Goal: Task Accomplishment & Management: Use online tool/utility

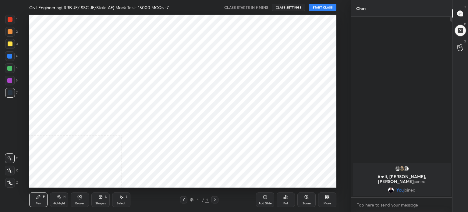
scroll to position [173, 327]
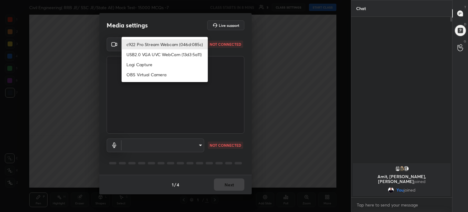
click at [199, 42] on body "1 2 3 4 5 6 7 C X Z C X Z E E Erase all H H Civil Engineering( RRB JE/ SSC JE/S…" at bounding box center [234, 106] width 468 height 212
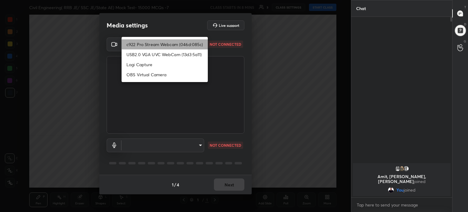
click at [199, 42] on li "c922 Pro Stream Webcam (046d:085c)" at bounding box center [165, 44] width 86 height 10
type input "2f1d7302dc39ee856f011913fb616d1feef6b8e8e7516ad5638f3349561c5044"
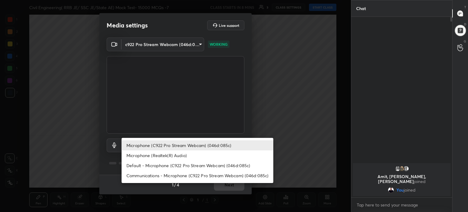
click at [200, 145] on body "1 2 3 4 5 6 7 C X Z C X Z E E Erase all H H Civil Engineering( RRB JE/ SSC JE/S…" at bounding box center [234, 106] width 468 height 212
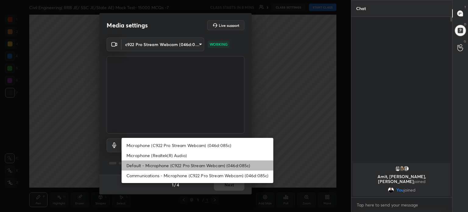
click at [202, 164] on li "Default - Microphone (C922 Pro Stream Webcam) (046d:085c)" at bounding box center [198, 165] width 152 height 10
type input "default"
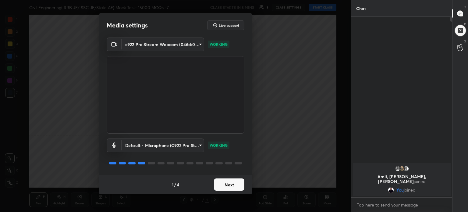
click at [232, 184] on button "Next" at bounding box center [229, 184] width 30 height 12
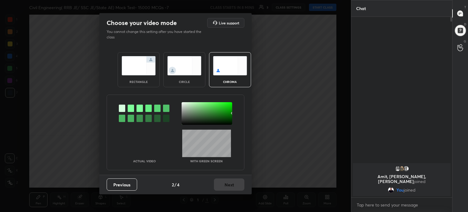
click at [141, 72] on img at bounding box center [139, 65] width 34 height 19
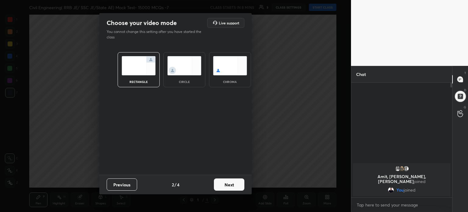
scroll to position [62, 99]
click at [234, 187] on button "Next" at bounding box center [229, 184] width 30 height 12
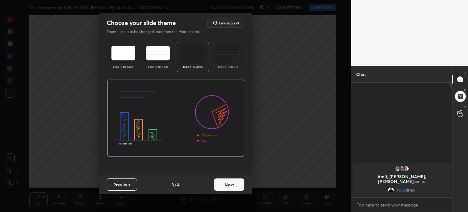
click at [129, 58] on img at bounding box center [123, 53] width 24 height 15
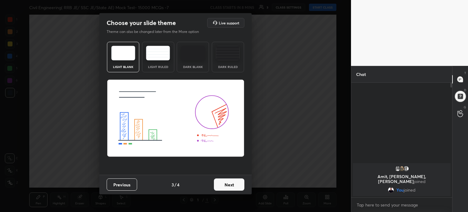
click at [231, 187] on button "Next" at bounding box center [229, 184] width 30 height 12
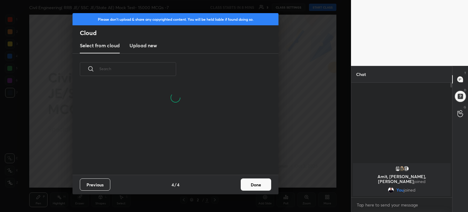
click at [262, 186] on button "Done" at bounding box center [256, 184] width 30 height 12
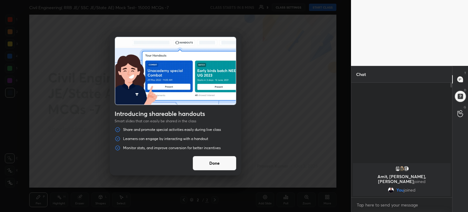
click at [218, 164] on button "Done" at bounding box center [215, 163] width 44 height 15
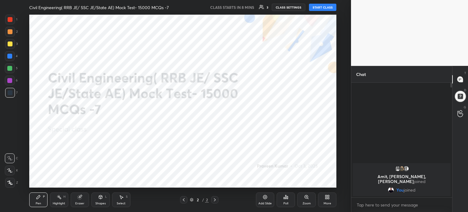
click at [328, 198] on icon at bounding box center [329, 198] width 2 height 2
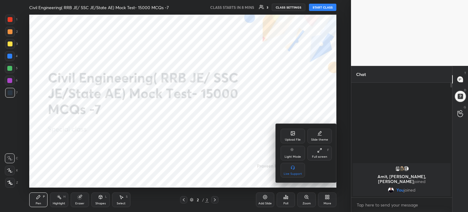
click at [289, 136] on div "Upload File" at bounding box center [293, 136] width 24 height 15
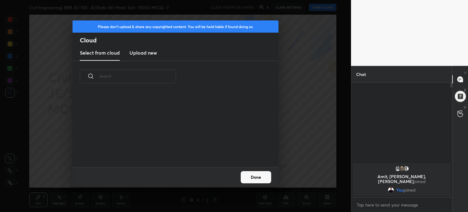
scroll to position [75, 196]
click at [145, 52] on h3 "Upload new" at bounding box center [142, 52] width 27 height 7
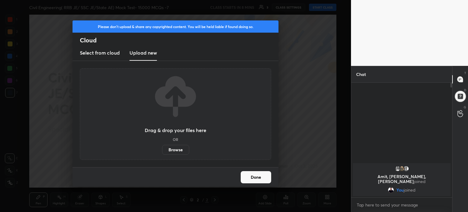
click at [179, 150] on label "Browse" at bounding box center [175, 150] width 27 height 10
click at [162, 150] on input "Browse" at bounding box center [162, 150] width 0 height 10
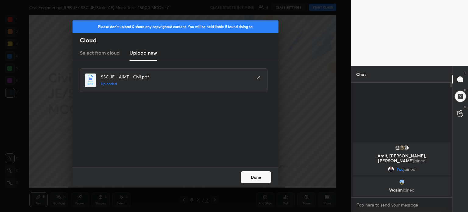
click at [258, 177] on button "Done" at bounding box center [256, 177] width 30 height 12
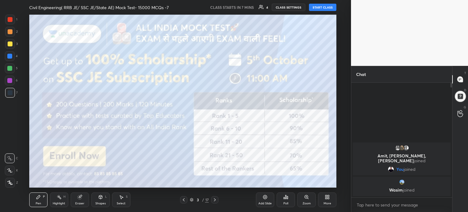
click at [214, 198] on icon at bounding box center [215, 199] width 2 height 3
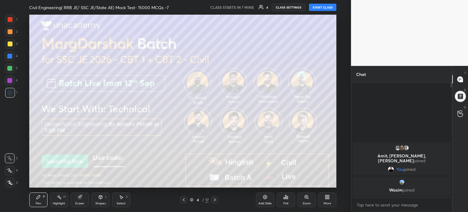
click at [214, 198] on icon at bounding box center [215, 199] width 2 height 3
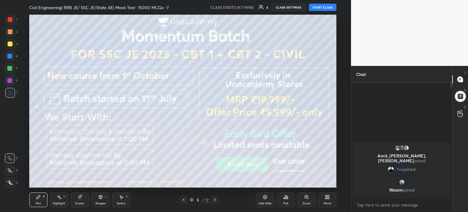
click at [214, 198] on icon at bounding box center [215, 199] width 2 height 3
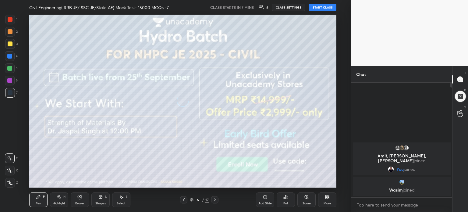
click at [214, 198] on icon at bounding box center [215, 199] width 2 height 3
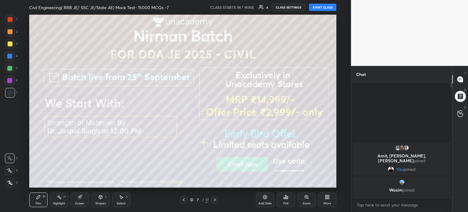
click at [214, 198] on icon at bounding box center [215, 199] width 2 height 3
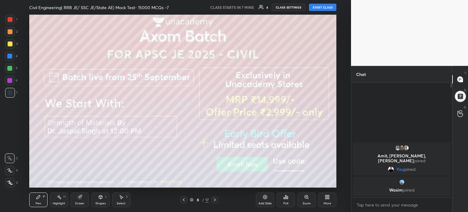
click at [214, 198] on icon at bounding box center [215, 199] width 2 height 3
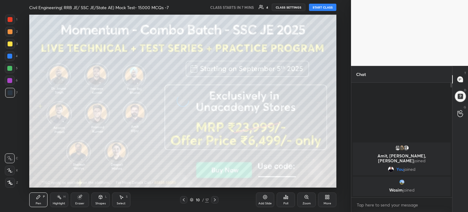
click at [214, 198] on icon at bounding box center [215, 199] width 2 height 3
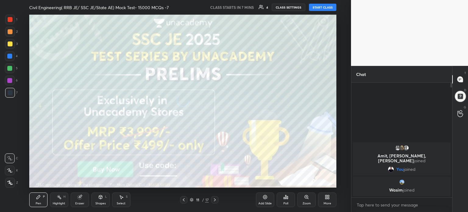
click at [214, 198] on icon at bounding box center [215, 199] width 2 height 3
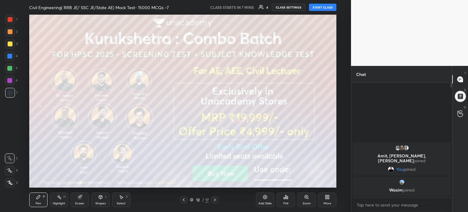
click at [214, 198] on icon at bounding box center [215, 199] width 2 height 3
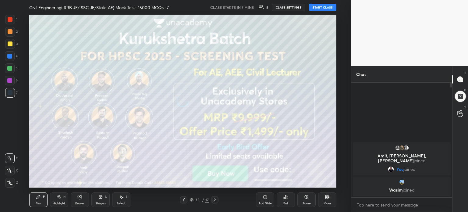
click at [214, 198] on icon at bounding box center [215, 199] width 2 height 3
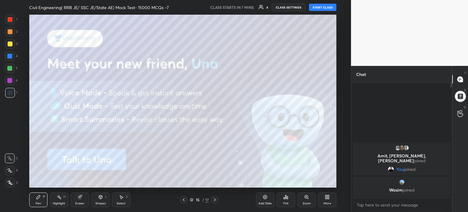
click at [214, 198] on icon at bounding box center [215, 199] width 2 height 3
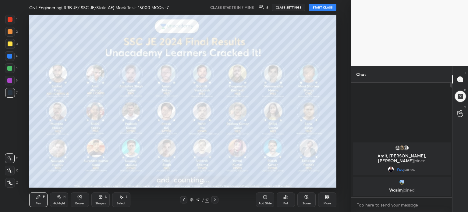
click at [334, 201] on div "More" at bounding box center [327, 199] width 18 height 15
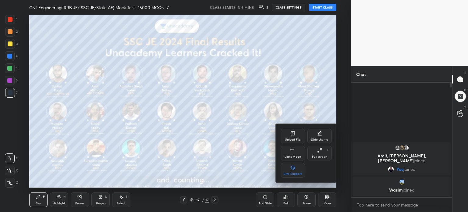
click at [292, 135] on icon at bounding box center [293, 133] width 4 height 4
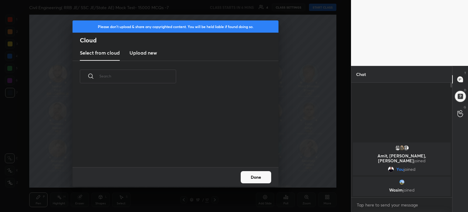
click at [142, 53] on h3 "Upload new" at bounding box center [142, 52] width 27 height 7
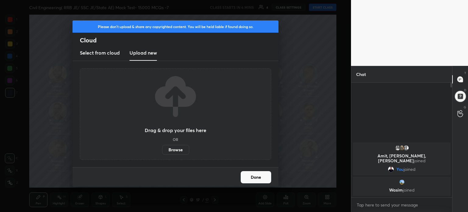
click at [175, 146] on label "Browse" at bounding box center [175, 150] width 27 height 10
click at [162, 146] on input "Browse" at bounding box center [162, 150] width 0 height 10
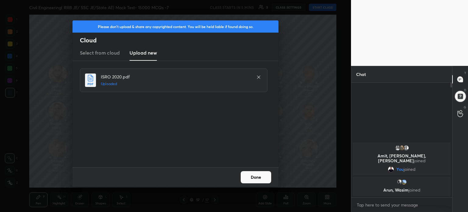
click at [258, 178] on button "Done" at bounding box center [256, 177] width 30 height 12
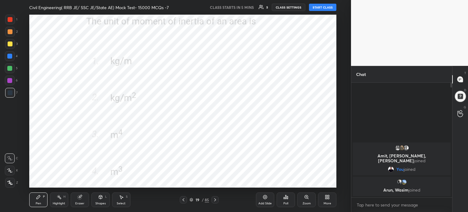
click at [184, 197] on icon at bounding box center [183, 199] width 5 height 5
click at [182, 198] on icon at bounding box center [183, 199] width 5 height 5
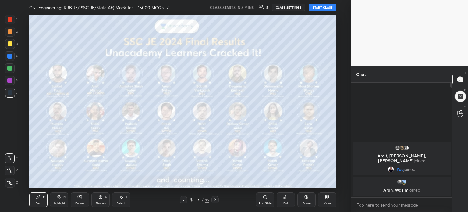
click at [329, 200] on div "More" at bounding box center [327, 199] width 18 height 15
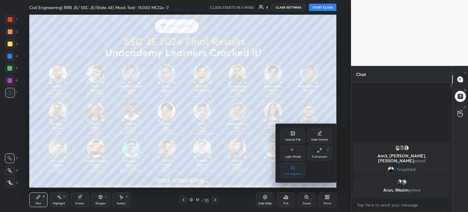
click at [291, 136] on div "Upload File" at bounding box center [293, 136] width 24 height 15
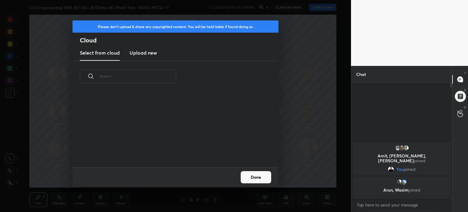
click at [144, 50] on h3 "Upload new" at bounding box center [142, 52] width 27 height 7
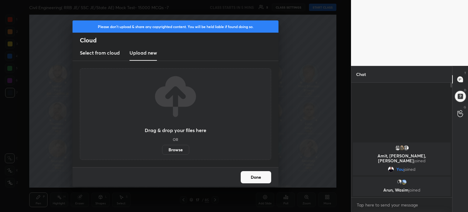
click at [181, 149] on label "Browse" at bounding box center [175, 150] width 27 height 10
click at [162, 149] on input "Browse" at bounding box center [162, 150] width 0 height 10
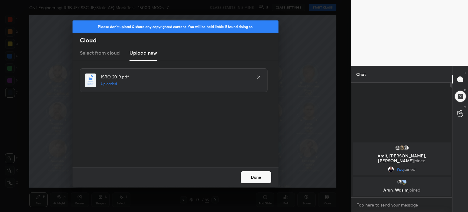
click at [263, 179] on button "Done" at bounding box center [256, 177] width 30 height 12
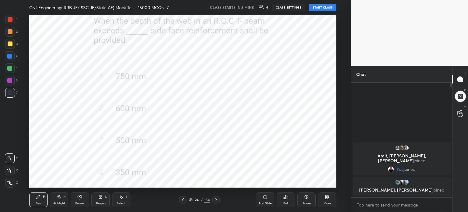
click at [192, 199] on icon at bounding box center [190, 199] width 3 height 2
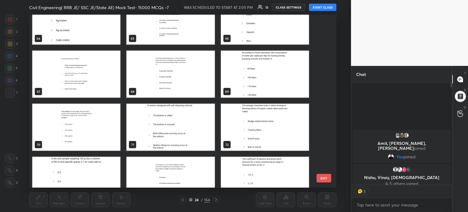
scroll to position [113, 99]
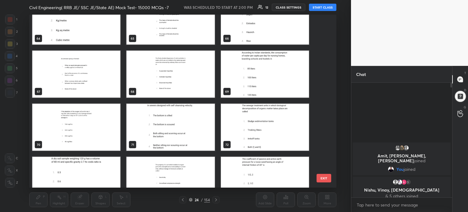
click at [412, 124] on div "[PERSON_NAME], [PERSON_NAME], [PERSON_NAME] joined You joined 5 Nishu, Vinay, […" at bounding box center [401, 140] width 101 height 115
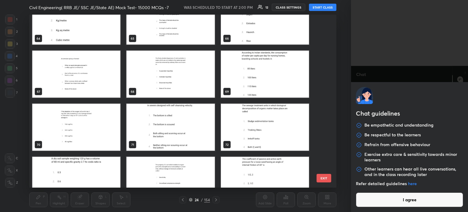
click at [387, 200] on body "1 2 3 4 5 6 7 C X Z C X Z E E Erase all H H Civil Engineering( RRB JE/ SSC JE/S…" at bounding box center [234, 106] width 468 height 212
click at [387, 200] on button "I agree" at bounding box center [409, 199] width 107 height 15
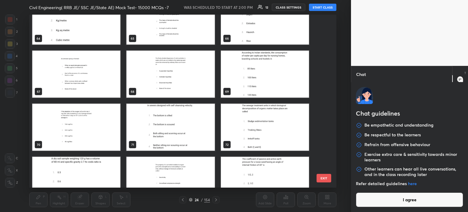
type textarea "x"
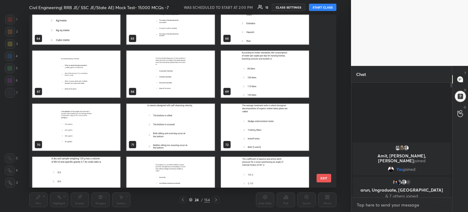
type textarea "T"
type textarea "x"
type textarea "TE"
type textarea "x"
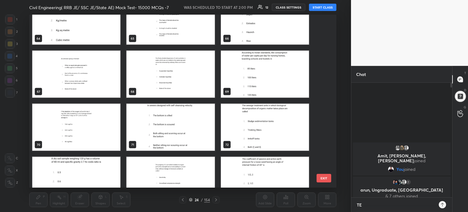
type textarea "TEL"
type textarea "x"
type textarea "TELE"
type textarea "x"
type textarea "TELEG"
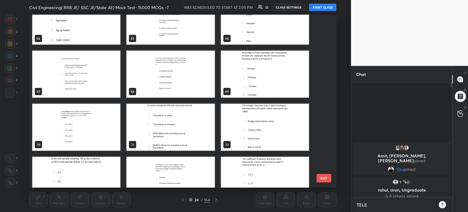
type textarea "x"
type textarea "TELEGR"
type textarea "x"
type textarea "TELEGRA"
type textarea "x"
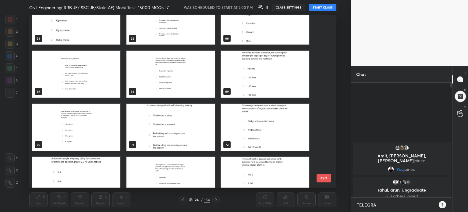
type textarea "TELEGRAM"
type textarea "x"
type textarea "TELEGRAM"
type textarea "x"
type textarea "TELEGRAM J"
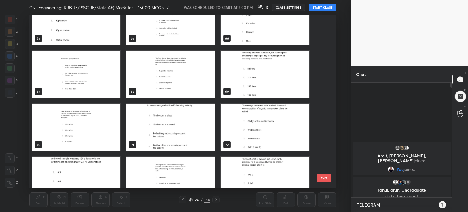
type textarea "x"
type textarea "TELEGRAM JO"
type textarea "x"
type textarea "TELEGRAM JOI"
type textarea "x"
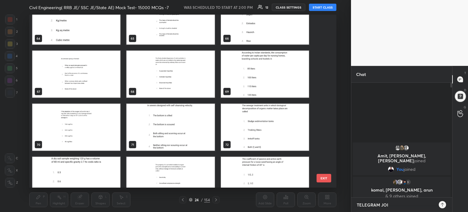
type textarea "TELEGRAM JOIN"
type textarea "x"
type textarea "TELEGRAM JOIN"
type textarea "x"
paste textarea "[URL][DOMAIN_NAME]"
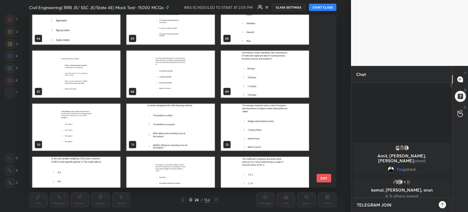
type textarea "TELEGRAM JOIN [URL][DOMAIN_NAME]"
type textarea "x"
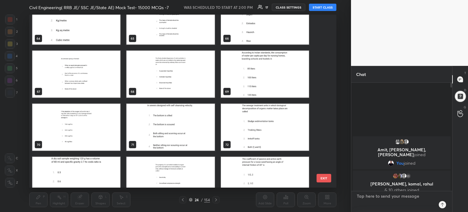
scroll to position [113, 99]
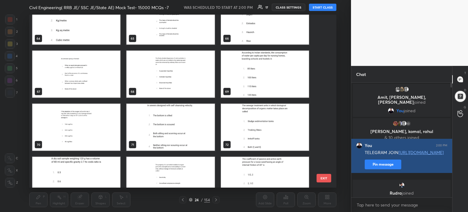
click at [379, 169] on button "Pin message" at bounding box center [383, 164] width 37 height 10
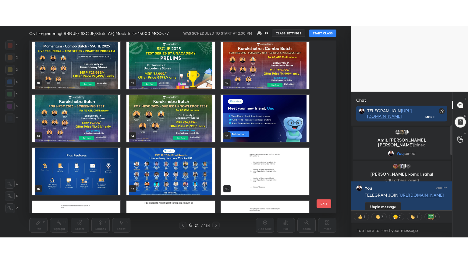
scroll to position [0, 0]
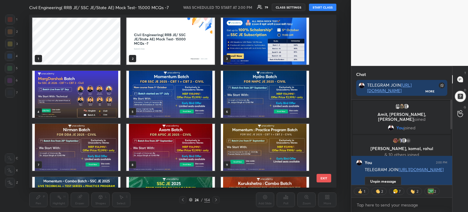
click at [207, 34] on img "grid" at bounding box center [170, 41] width 88 height 47
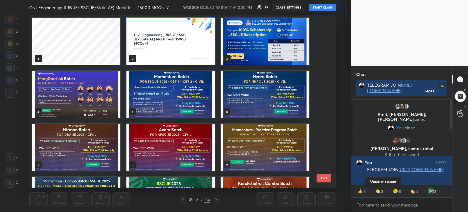
click at [207, 35] on img "grid" at bounding box center [170, 41] width 88 height 47
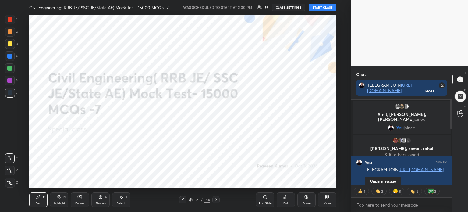
click at [329, 7] on button "START CLASS" at bounding box center [322, 7] width 27 height 7
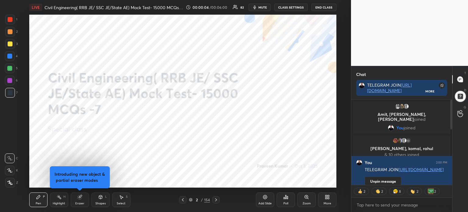
click at [327, 199] on icon at bounding box center [327, 196] width 5 height 5
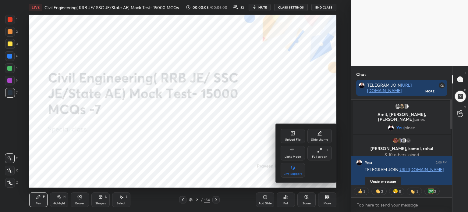
click at [325, 151] on div "Full screen F" at bounding box center [319, 153] width 24 height 15
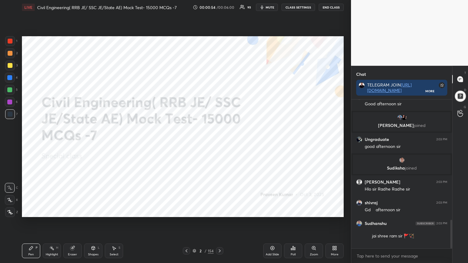
scroll to position [628, 0]
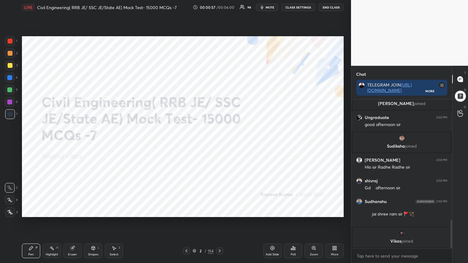
click at [222, 211] on icon at bounding box center [219, 251] width 5 height 5
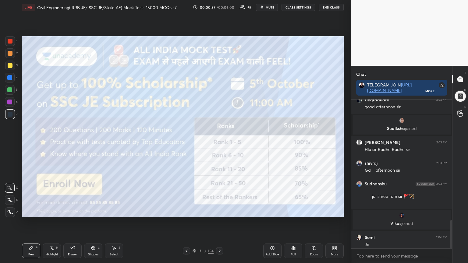
scroll to position [631, 0]
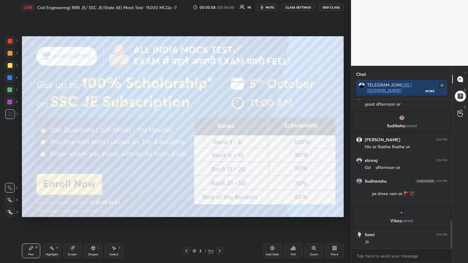
click at [11, 40] on div at bounding box center [10, 41] width 5 height 5
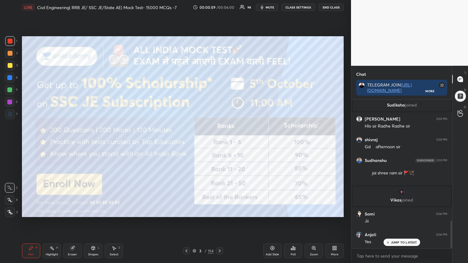
click at [9, 211] on div at bounding box center [10, 212] width 10 height 10
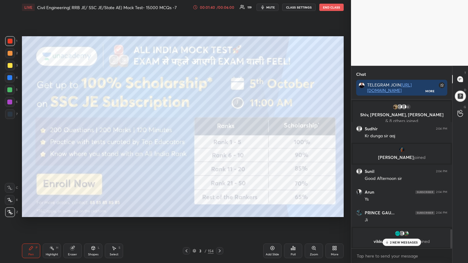
scroll to position [1033, 0]
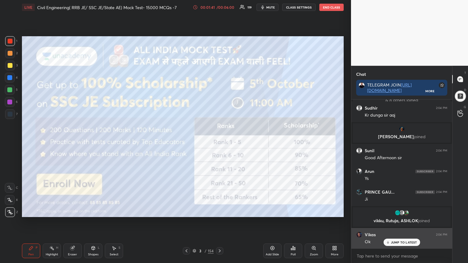
click at [390, 211] on icon at bounding box center [388, 243] width 4 height 4
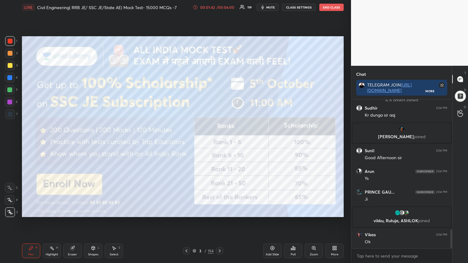
scroll to position [1060, 0]
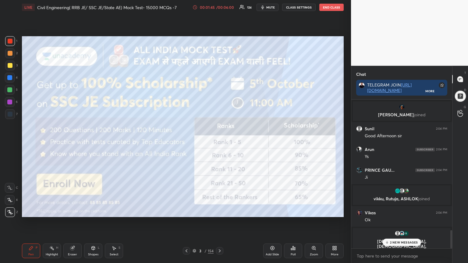
click at [220, 211] on icon at bounding box center [220, 250] width 2 height 3
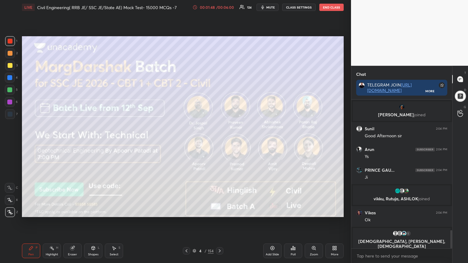
click at [220, 211] on icon at bounding box center [219, 251] width 5 height 5
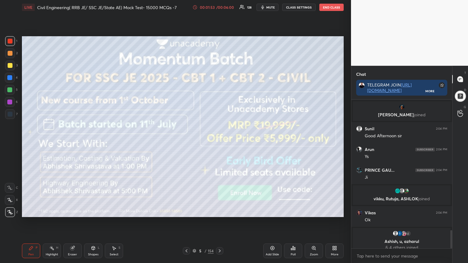
click at [221, 211] on icon at bounding box center [219, 251] width 5 height 5
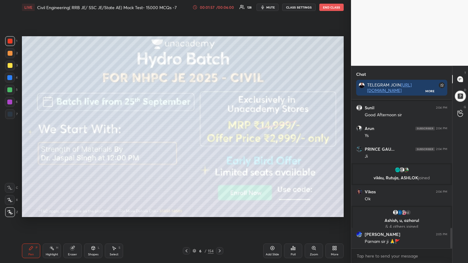
scroll to position [943, 0]
click at [219, 211] on icon at bounding box center [219, 251] width 5 height 5
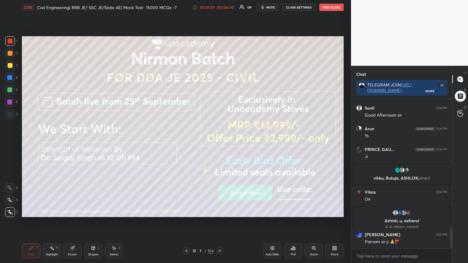
scroll to position [970, 0]
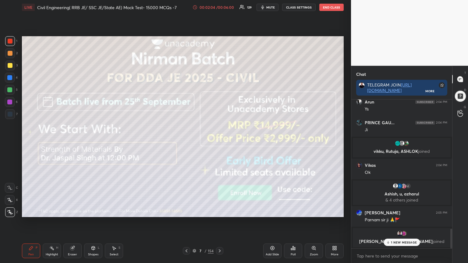
click at [218, 211] on icon at bounding box center [219, 251] width 5 height 5
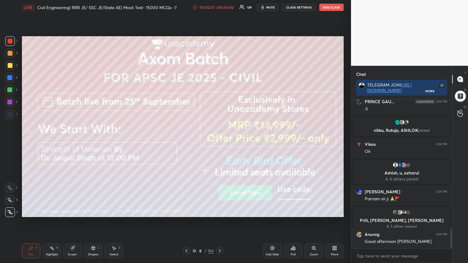
scroll to position [1000, 0]
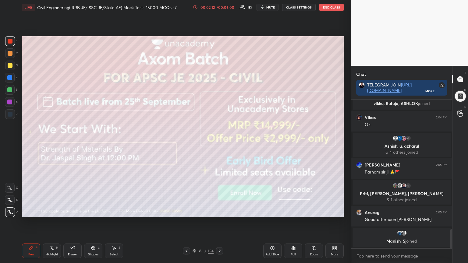
click at [221, 211] on icon at bounding box center [219, 251] width 5 height 5
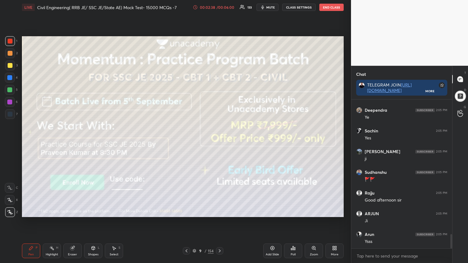
scroll to position [1396, 0]
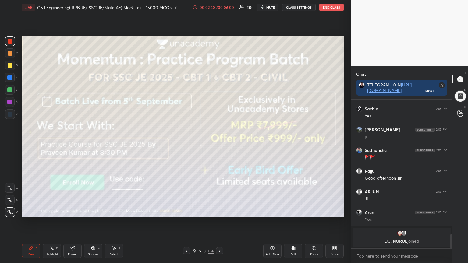
click at [220, 211] on icon at bounding box center [220, 250] width 2 height 3
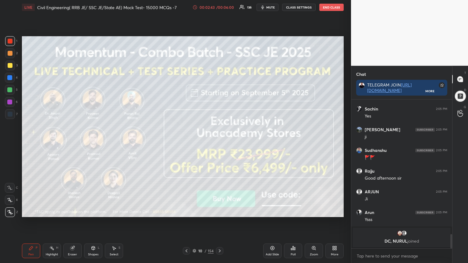
scroll to position [1288, 0]
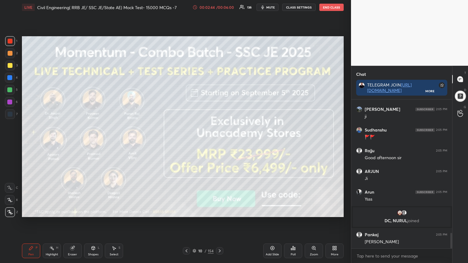
click at [220, 211] on icon at bounding box center [219, 251] width 5 height 5
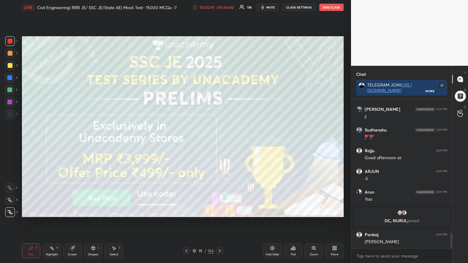
click at [223, 211] on div "11 / 154" at bounding box center [203, 250] width 121 height 7
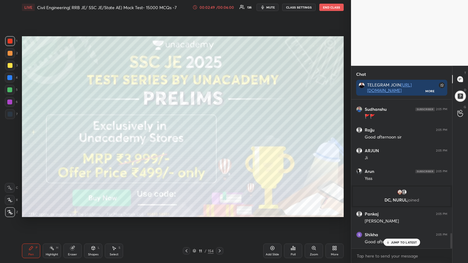
click at [217, 211] on icon at bounding box center [219, 251] width 5 height 5
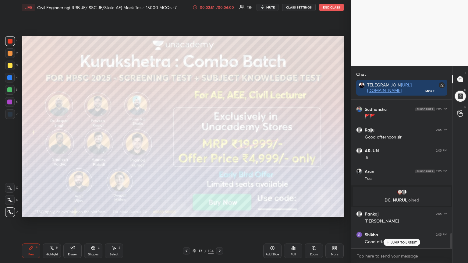
click at [218, 211] on icon at bounding box center [219, 251] width 5 height 5
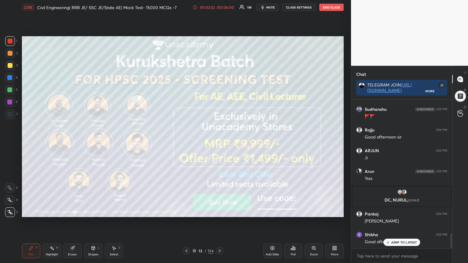
click at [219, 211] on icon at bounding box center [219, 251] width 5 height 5
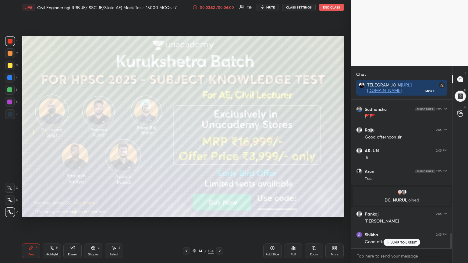
click at [219, 211] on icon at bounding box center [219, 251] width 5 height 5
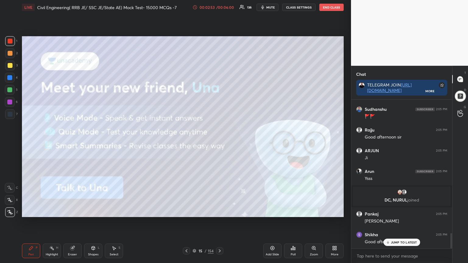
click at [220, 211] on icon at bounding box center [219, 251] width 5 height 5
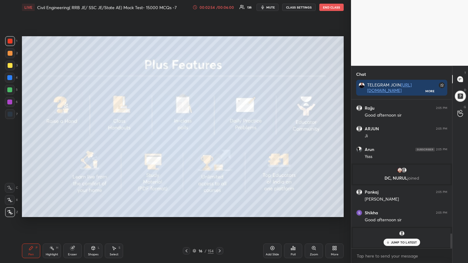
click at [220, 211] on icon at bounding box center [219, 251] width 5 height 5
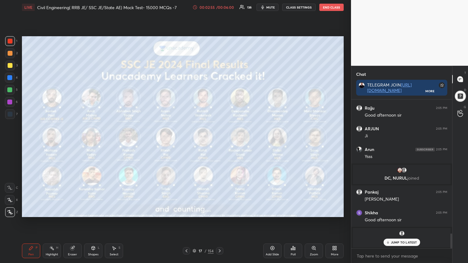
click at [220, 211] on icon at bounding box center [219, 251] width 5 height 5
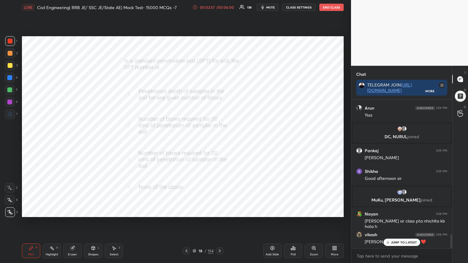
scroll to position [1394, 0]
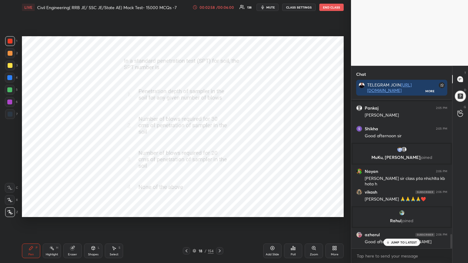
click at [295, 211] on div "Poll" at bounding box center [293, 251] width 18 height 15
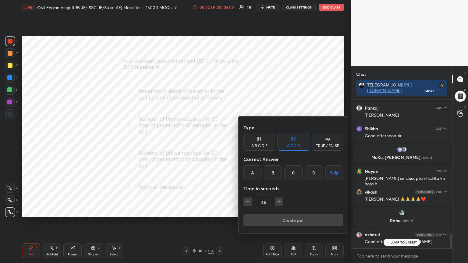
scroll to position [1437, 0]
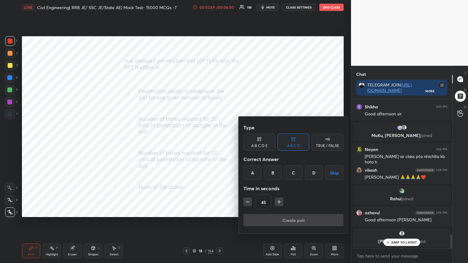
click at [271, 171] on div "B" at bounding box center [273, 172] width 18 height 15
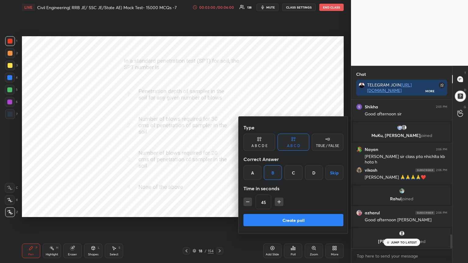
click at [267, 211] on button "Create poll" at bounding box center [293, 220] width 100 height 12
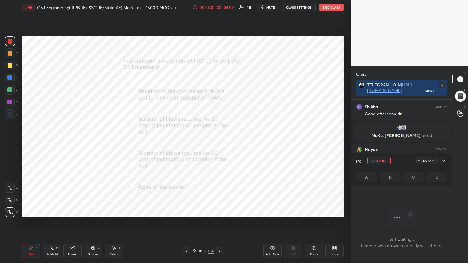
scroll to position [2, 2]
click at [443, 161] on icon at bounding box center [443, 160] width 5 height 5
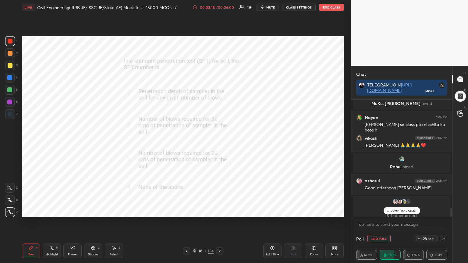
scroll to position [1473, 0]
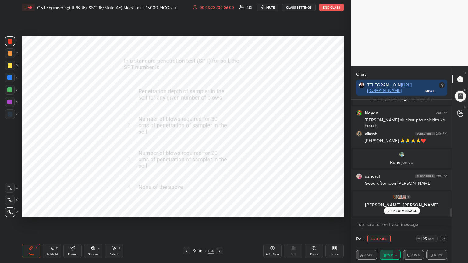
click at [400, 210] on p "1 NEW MESSAGE" at bounding box center [404, 211] width 26 height 4
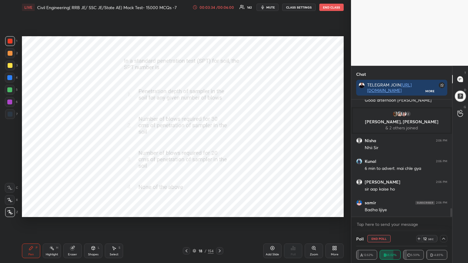
scroll to position [1517, 0]
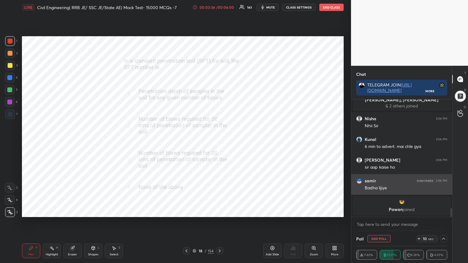
click at [360, 182] on img "grid" at bounding box center [359, 181] width 6 height 6
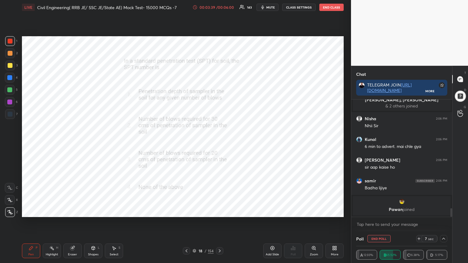
click at [401, 202] on img "grid" at bounding box center [402, 202] width 6 height 6
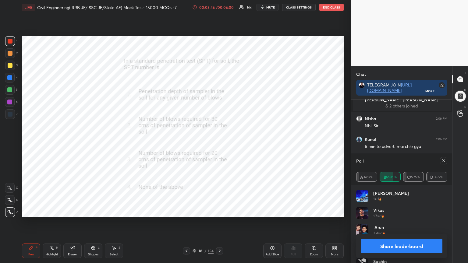
scroll to position [2, 2]
click at [444, 161] on icon at bounding box center [443, 160] width 5 height 5
type textarea "x"
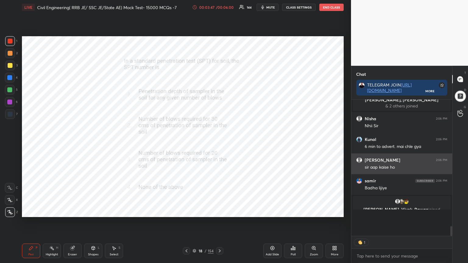
scroll to position [2, 2]
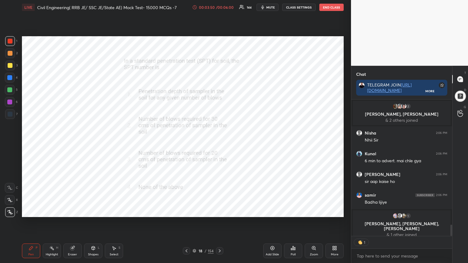
click at [219, 211] on icon at bounding box center [219, 251] width 5 height 5
click at [299, 211] on div "Poll" at bounding box center [293, 251] width 18 height 15
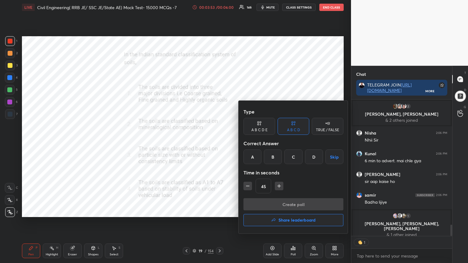
click at [253, 154] on div "A" at bounding box center [252, 157] width 18 height 15
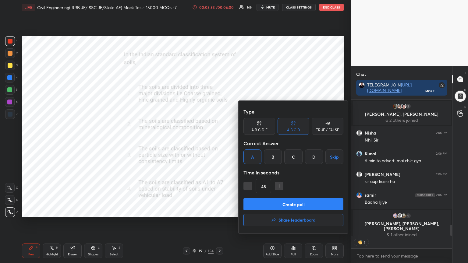
click at [246, 186] on icon "button" at bounding box center [248, 186] width 6 height 6
type input "30"
click at [256, 202] on button "Create poll" at bounding box center [293, 204] width 100 height 12
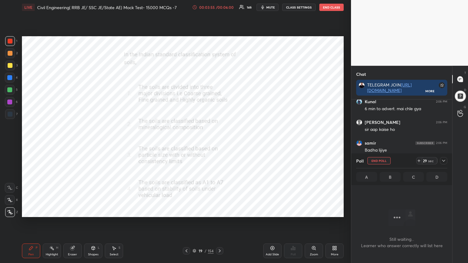
click at [445, 163] on icon at bounding box center [443, 160] width 5 height 5
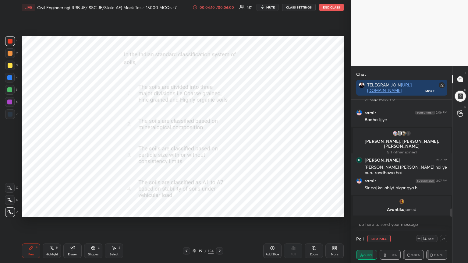
click at [401, 201] on img "grid" at bounding box center [402, 202] width 6 height 6
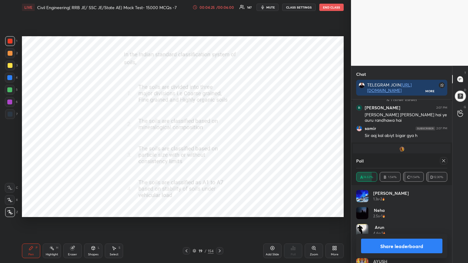
click at [442, 156] on div "Poll" at bounding box center [401, 161] width 91 height 15
click at [445, 161] on icon at bounding box center [443, 160] width 5 height 5
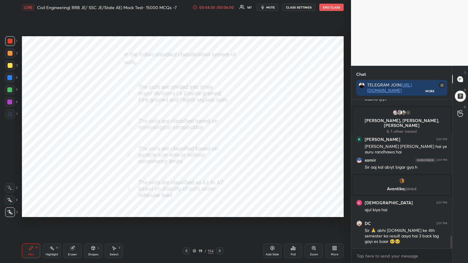
click at [221, 211] on icon at bounding box center [219, 251] width 5 height 5
click at [295, 211] on icon at bounding box center [294, 248] width 1 height 3
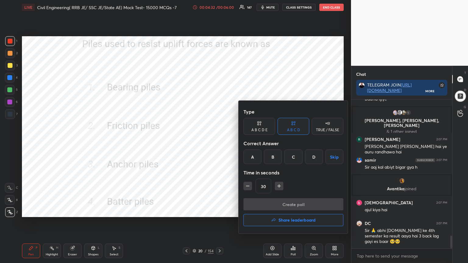
click at [296, 159] on div "C" at bounding box center [293, 157] width 18 height 15
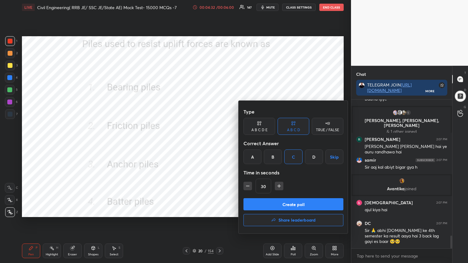
click at [281, 203] on button "Create poll" at bounding box center [293, 204] width 100 height 12
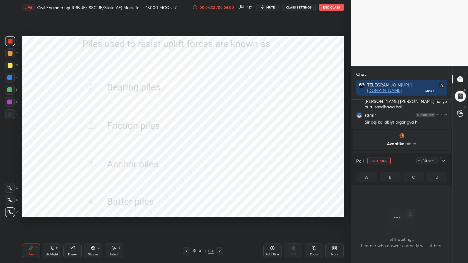
click at [444, 162] on icon at bounding box center [443, 160] width 5 height 5
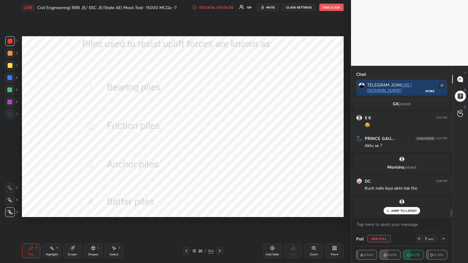
click at [407, 204] on div "grid" at bounding box center [401, 202] width 90 height 6
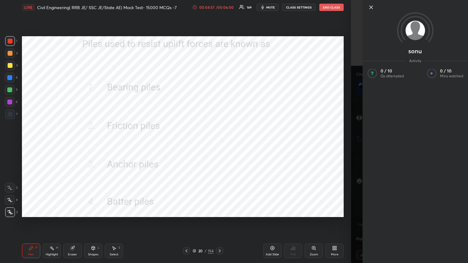
click at [347, 187] on div "1 2 3 4 5 6 7 C X Z C X Z E E Erase all H H LIVE Civil Engineering( RRB JE/ SSC…" at bounding box center [175, 131] width 351 height 263
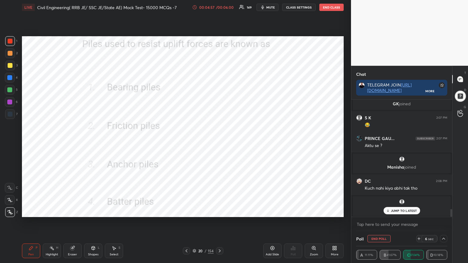
click at [395, 210] on p "JUMP TO LATEST" at bounding box center [404, 211] width 26 height 4
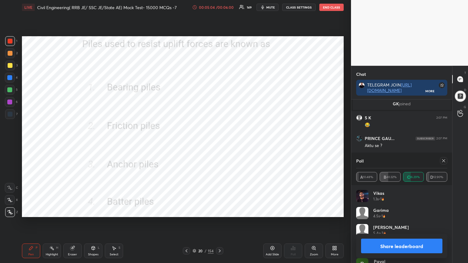
click at [444, 161] on icon at bounding box center [443, 160] width 5 height 5
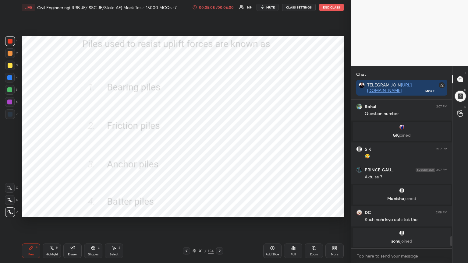
click at [221, 211] on icon at bounding box center [219, 251] width 5 height 5
click at [297, 211] on div "Poll" at bounding box center [293, 251] width 18 height 15
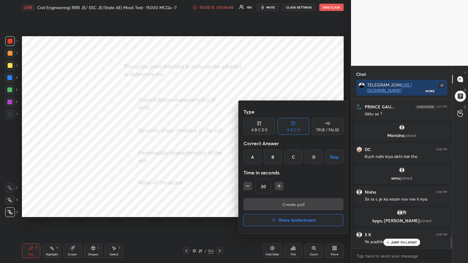
click at [276, 157] on div "B" at bounding box center [273, 157] width 18 height 15
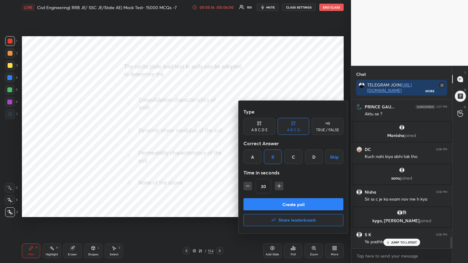
click at [278, 203] on button "Create poll" at bounding box center [293, 204] width 100 height 12
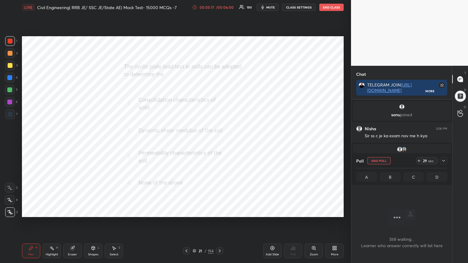
click at [445, 162] on icon at bounding box center [443, 160] width 5 height 5
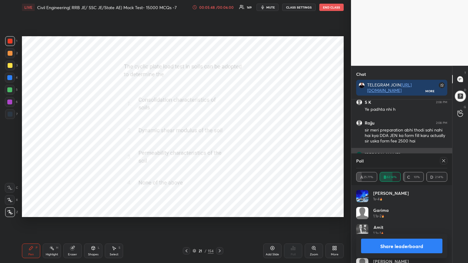
click at [445, 160] on icon at bounding box center [443, 160] width 5 height 5
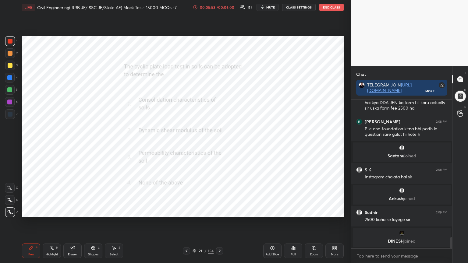
click at [223, 211] on div "21 / 154" at bounding box center [203, 250] width 121 height 7
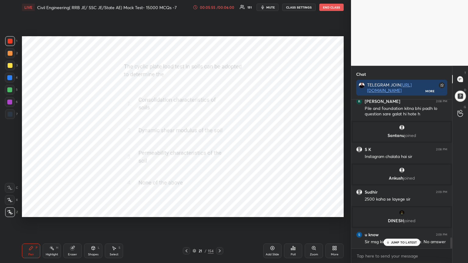
click at [218, 211] on icon at bounding box center [219, 251] width 5 height 5
click at [292, 211] on div "Poll" at bounding box center [293, 251] width 18 height 15
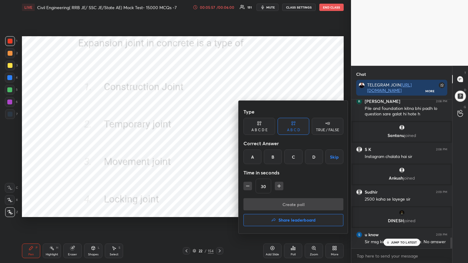
click at [294, 156] on div "C" at bounding box center [293, 157] width 18 height 15
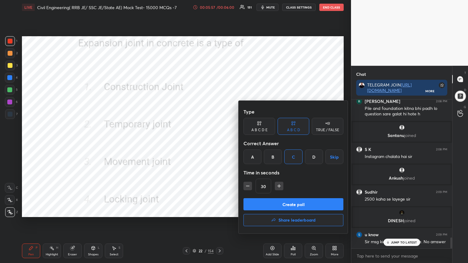
click at [282, 206] on button "Create poll" at bounding box center [293, 204] width 100 height 12
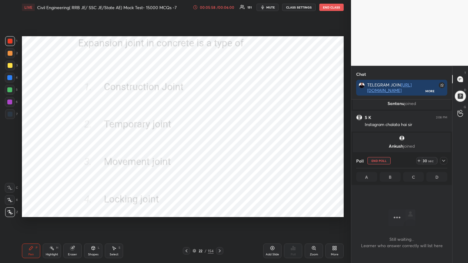
click at [446, 159] on div at bounding box center [443, 160] width 7 height 7
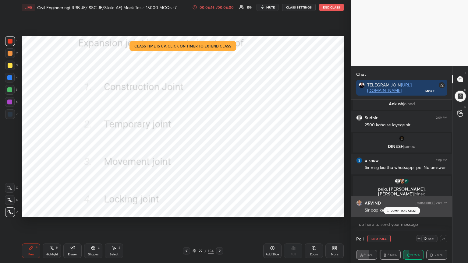
click at [394, 209] on p "JUMP TO LATEST" at bounding box center [404, 211] width 26 height 4
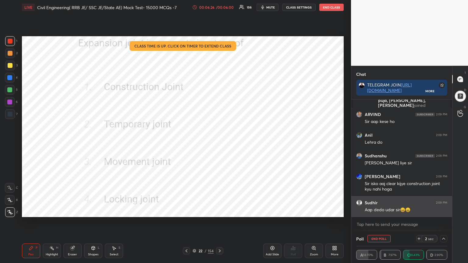
click at [390, 210] on div "Aap dedo udar sir😄😄" at bounding box center [406, 210] width 83 height 6
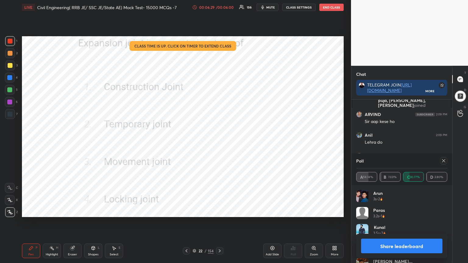
click at [444, 161] on icon at bounding box center [443, 160] width 3 height 3
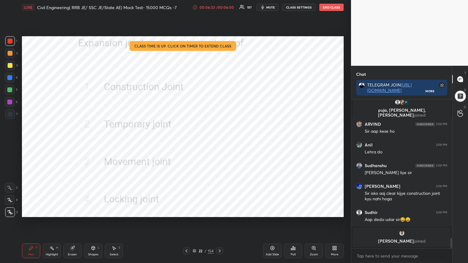
click at [221, 211] on icon at bounding box center [219, 251] width 5 height 5
click at [293, 211] on icon at bounding box center [293, 248] width 1 height 4
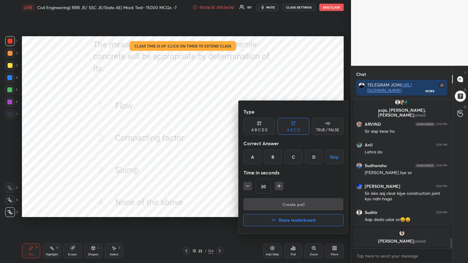
click at [252, 157] on div "A" at bounding box center [252, 157] width 18 height 15
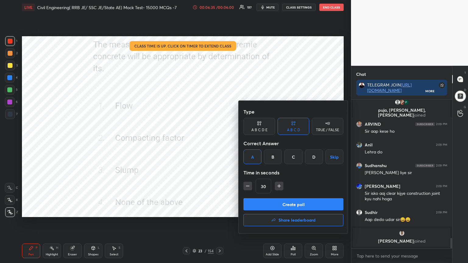
click at [267, 203] on button "Create poll" at bounding box center [293, 204] width 100 height 12
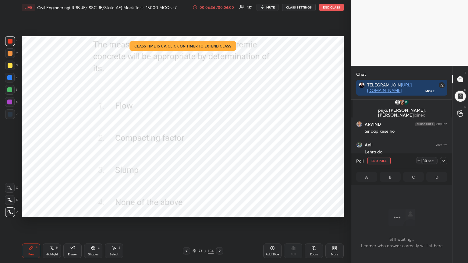
click at [446, 160] on div at bounding box center [443, 160] width 7 height 7
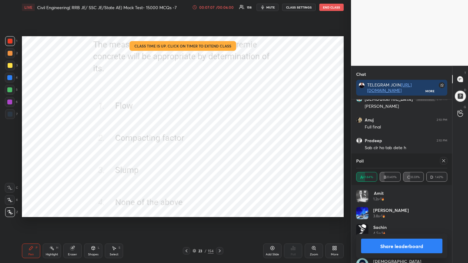
click at [445, 161] on icon at bounding box center [443, 160] width 5 height 5
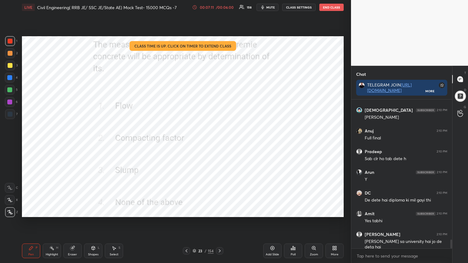
click at [222, 211] on div at bounding box center [219, 250] width 7 height 7
click at [290, 211] on div "Poll" at bounding box center [293, 251] width 18 height 15
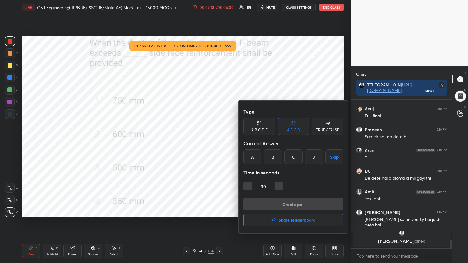
click at [252, 157] on div "A" at bounding box center [252, 157] width 18 height 15
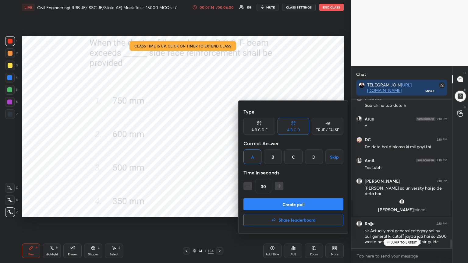
click at [284, 206] on button "Create poll" at bounding box center [293, 204] width 100 height 12
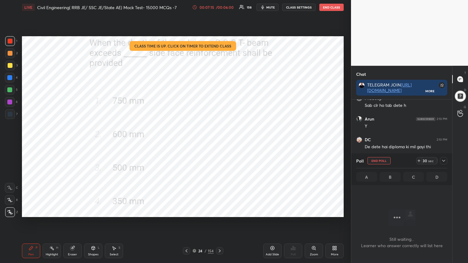
click at [444, 160] on icon at bounding box center [443, 160] width 5 height 5
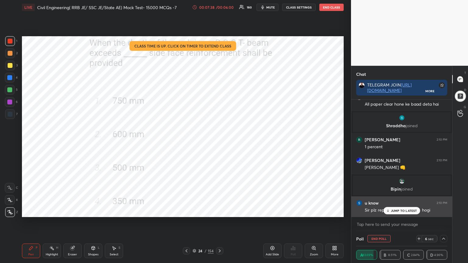
click at [388, 211] on icon at bounding box center [388, 211] width 4 height 4
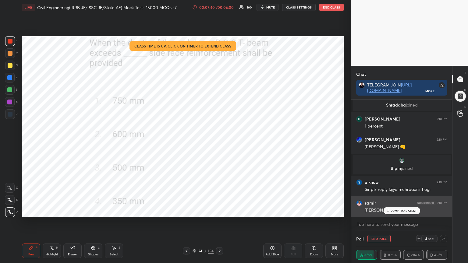
click at [398, 210] on p "JUMP TO LATEST" at bounding box center [404, 211] width 26 height 4
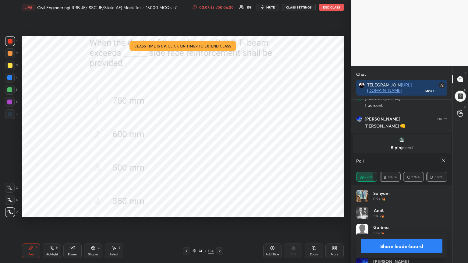
click at [445, 163] on icon at bounding box center [443, 160] width 5 height 5
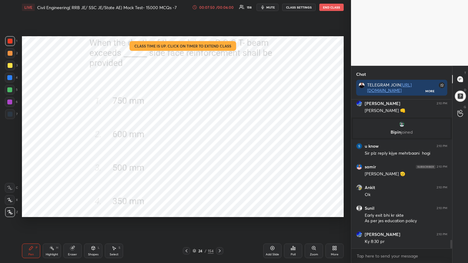
click at [221, 211] on icon at bounding box center [219, 251] width 5 height 5
click at [292, 211] on icon at bounding box center [293, 248] width 5 height 5
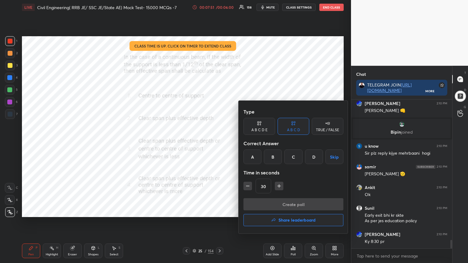
click at [293, 160] on div "C" at bounding box center [293, 157] width 18 height 15
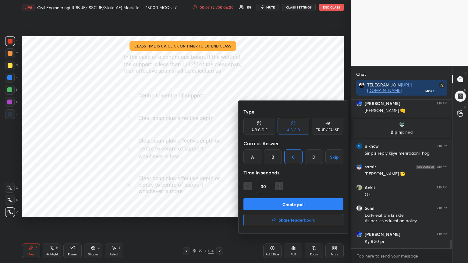
click at [283, 206] on button "Create poll" at bounding box center [293, 204] width 100 height 12
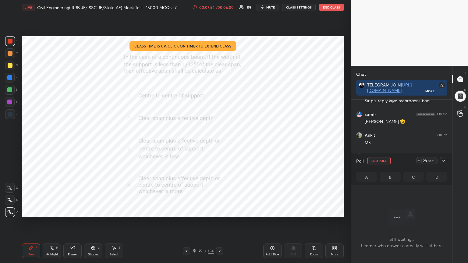
click at [445, 159] on icon at bounding box center [443, 160] width 5 height 5
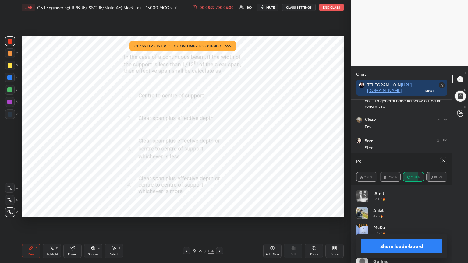
click at [444, 163] on div at bounding box center [443, 160] width 7 height 7
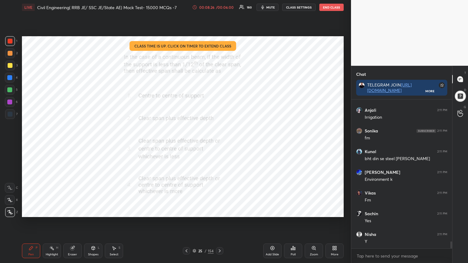
click at [222, 211] on div at bounding box center [219, 250] width 7 height 7
click at [295, 211] on div "Poll" at bounding box center [293, 251] width 18 height 15
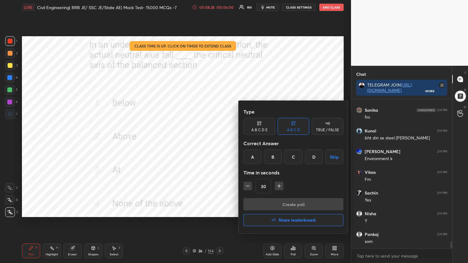
click at [274, 156] on div "B" at bounding box center [273, 157] width 18 height 15
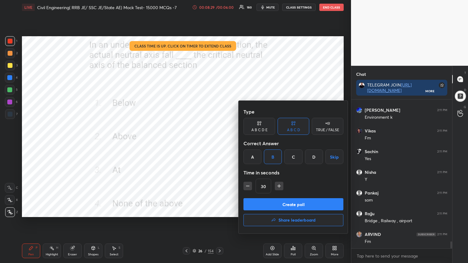
click at [281, 205] on button "Create poll" at bounding box center [293, 204] width 100 height 12
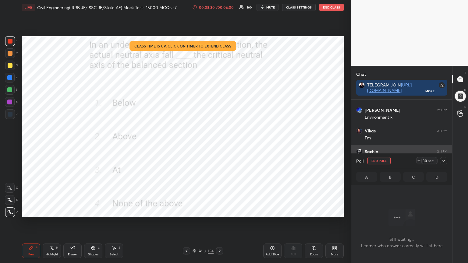
click at [446, 161] on div at bounding box center [443, 160] width 7 height 7
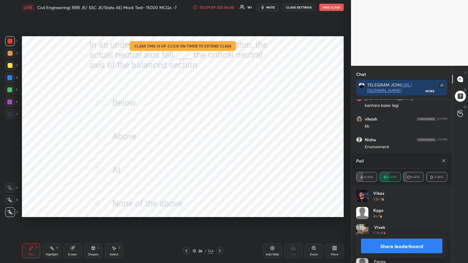
click at [444, 161] on icon at bounding box center [443, 160] width 3 height 3
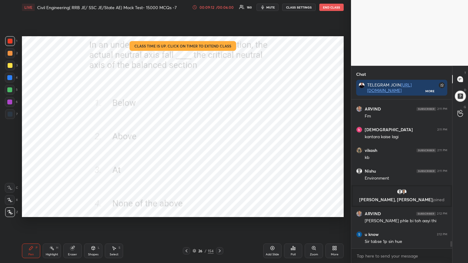
click at [220, 211] on icon at bounding box center [219, 251] width 5 height 5
click at [292, 211] on div "Poll" at bounding box center [293, 251] width 18 height 15
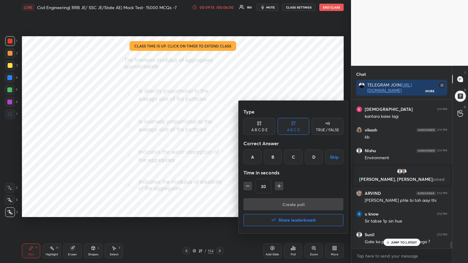
click at [255, 156] on div "A" at bounding box center [252, 157] width 18 height 15
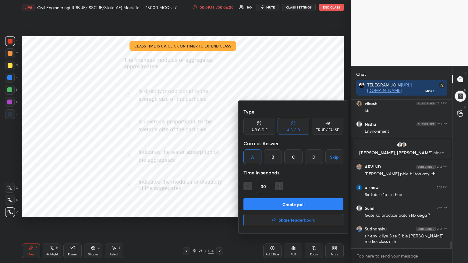
click at [275, 200] on button "Create poll" at bounding box center [293, 204] width 100 height 12
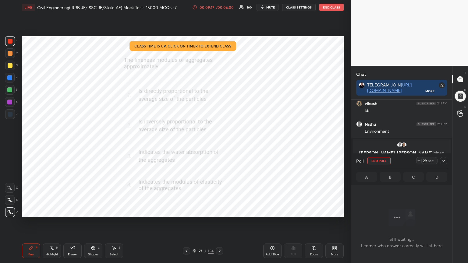
click at [443, 158] on icon at bounding box center [443, 160] width 5 height 5
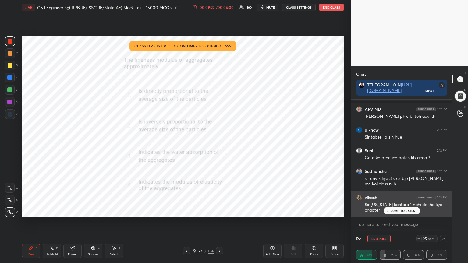
click at [397, 210] on p "JUMP TO LATEST" at bounding box center [404, 211] width 26 height 4
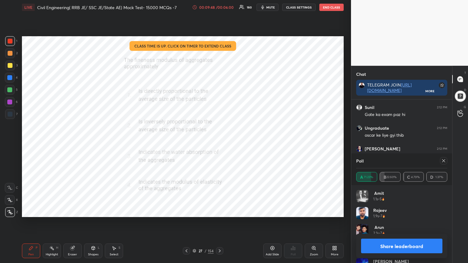
click at [443, 157] on div at bounding box center [443, 160] width 7 height 7
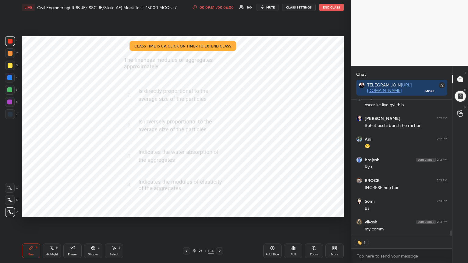
click at [195, 211] on icon at bounding box center [195, 251] width 4 height 4
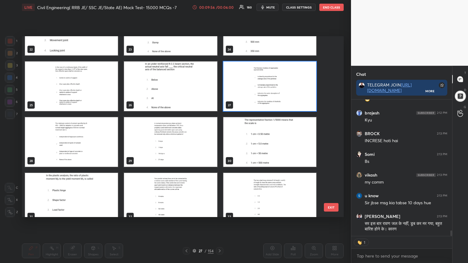
click at [83, 202] on img "grid" at bounding box center [71, 198] width 93 height 50
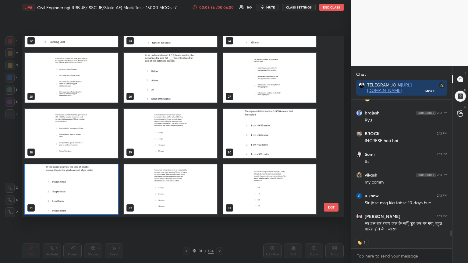
click at [84, 202] on div "22 23 24 25 26 27 28 29 30 31 32 33 34 35 36 37 38 39" at bounding box center [177, 126] width 311 height 181
click at [85, 202] on img "grid" at bounding box center [71, 189] width 93 height 50
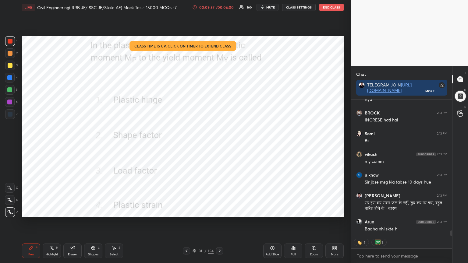
click at [297, 211] on div "Poll" at bounding box center [293, 251] width 18 height 15
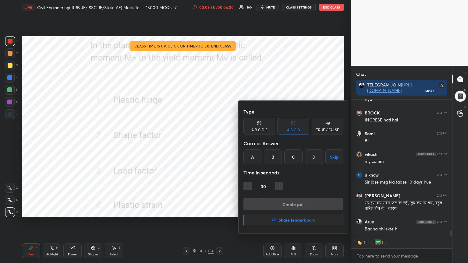
click at [271, 155] on div "B" at bounding box center [273, 157] width 18 height 15
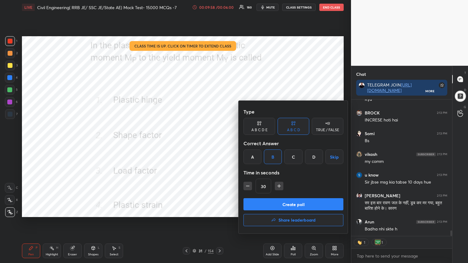
click at [267, 203] on button "Create poll" at bounding box center [293, 204] width 100 height 12
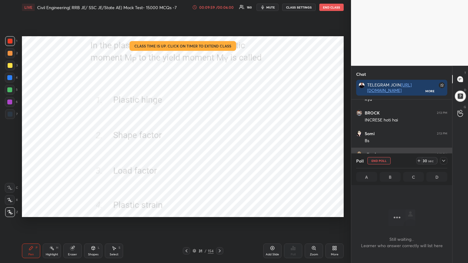
click at [445, 160] on icon at bounding box center [443, 160] width 5 height 5
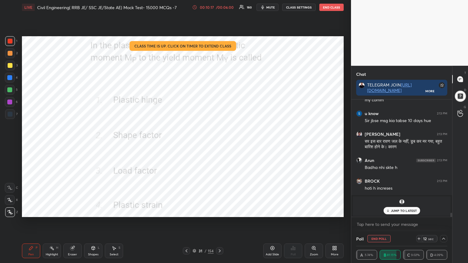
click at [396, 211] on p "JUMP TO LATEST" at bounding box center [404, 211] width 26 height 4
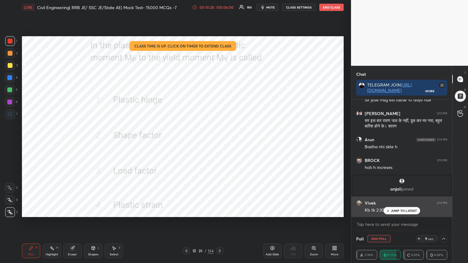
click at [392, 210] on p "JUMP TO LATEST" at bounding box center [404, 211] width 26 height 4
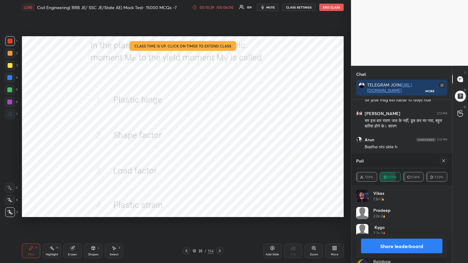
click at [445, 158] on div at bounding box center [443, 160] width 7 height 7
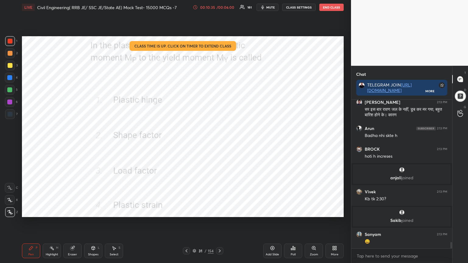
click at [197, 211] on div "31" at bounding box center [200, 251] width 6 height 4
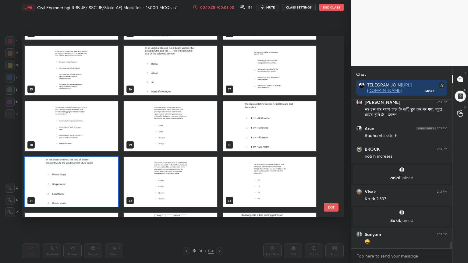
click at [281, 187] on img "grid" at bounding box center [269, 182] width 93 height 50
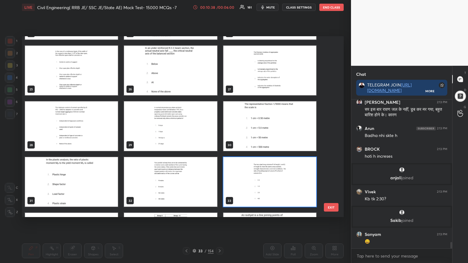
click at [280, 188] on img "grid" at bounding box center [269, 182] width 93 height 50
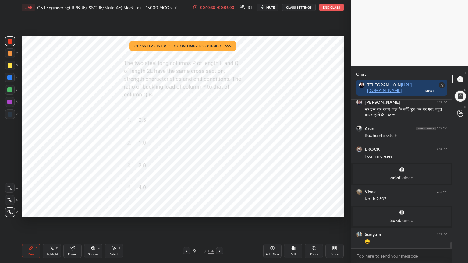
click at [280, 189] on img "grid" at bounding box center [269, 182] width 93 height 50
click at [295, 211] on div "Poll" at bounding box center [293, 251] width 18 height 15
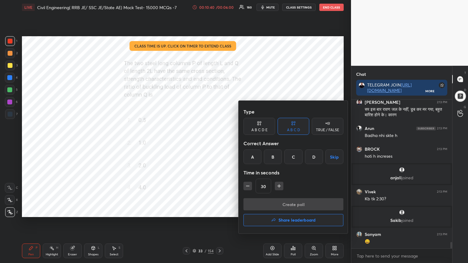
click at [317, 157] on div "D" at bounding box center [314, 157] width 18 height 15
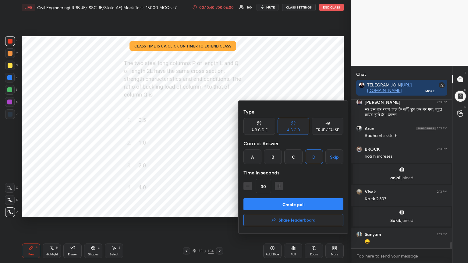
click at [294, 204] on button "Create poll" at bounding box center [293, 204] width 100 height 12
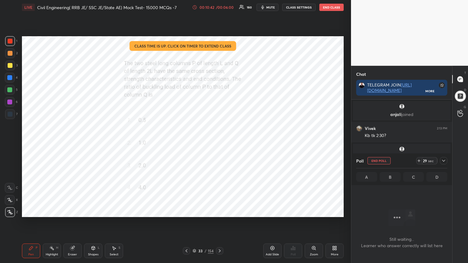
click at [444, 162] on icon at bounding box center [443, 160] width 5 height 5
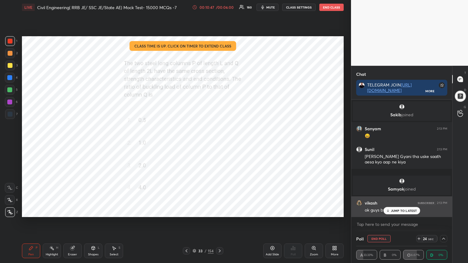
click at [399, 211] on p "JUMP TO LATEST" at bounding box center [404, 211] width 26 height 4
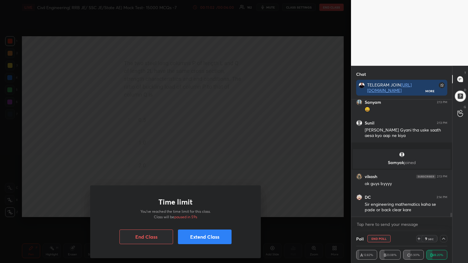
click at [221, 211] on button "Extend Class" at bounding box center [205, 237] width 54 height 15
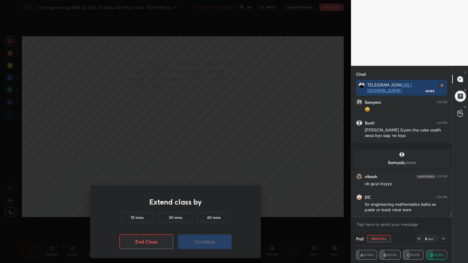
click at [139, 211] on h5 "10 mins" at bounding box center [137, 217] width 13 height 5
click at [196, 211] on button "Continue" at bounding box center [205, 242] width 54 height 15
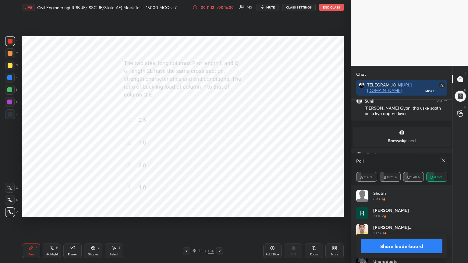
click at [444, 162] on icon at bounding box center [443, 160] width 5 height 5
type textarea "x"
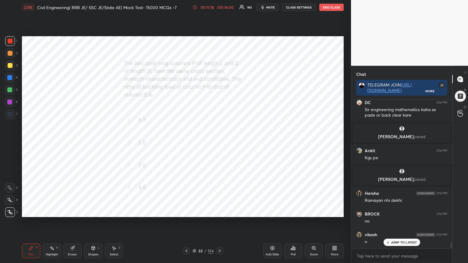
click at [221, 211] on icon at bounding box center [219, 251] width 5 height 5
click at [296, 211] on div "Poll" at bounding box center [293, 251] width 18 height 15
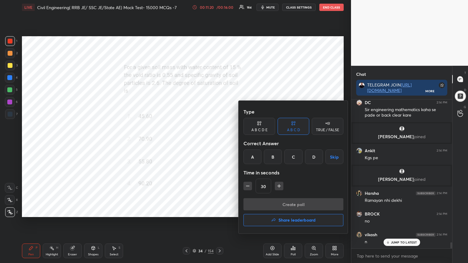
click at [275, 154] on div "B" at bounding box center [273, 157] width 18 height 15
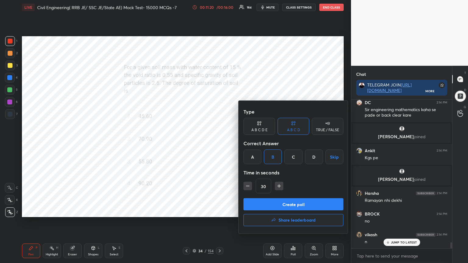
click at [279, 185] on icon "button" at bounding box center [279, 186] width 0 height 3
type input "45"
click at [281, 207] on button "Create poll" at bounding box center [293, 204] width 100 height 12
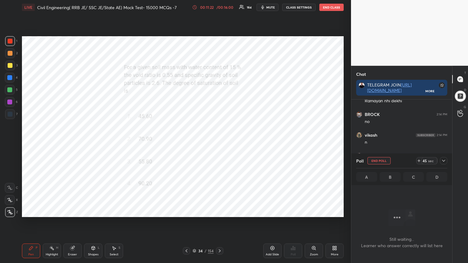
click at [446, 161] on icon at bounding box center [443, 160] width 5 height 5
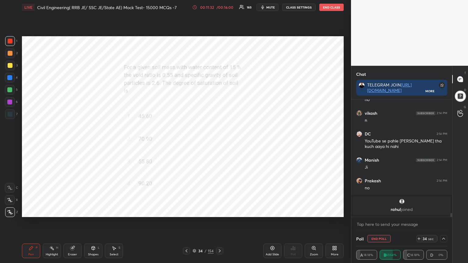
click at [271, 7] on span "mute" at bounding box center [270, 7] width 9 height 4
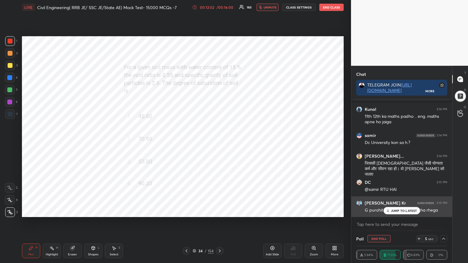
click at [392, 210] on p "JUMP TO LATEST" at bounding box center [404, 211] width 26 height 4
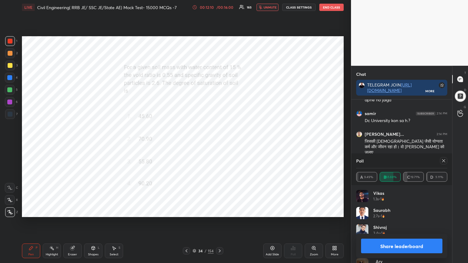
click at [445, 159] on icon at bounding box center [443, 160] width 5 height 5
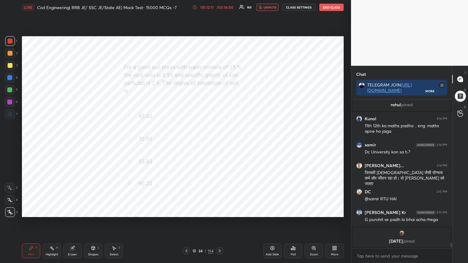
click at [268, 7] on span "unmute" at bounding box center [269, 7] width 13 height 4
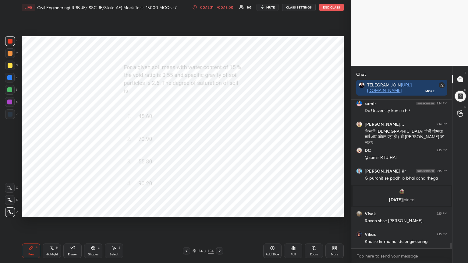
click at [222, 211] on div at bounding box center [219, 250] width 7 height 7
click at [294, 211] on div "Poll" at bounding box center [293, 251] width 18 height 15
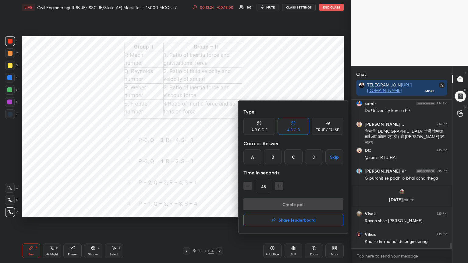
scroll to position [3643, 0]
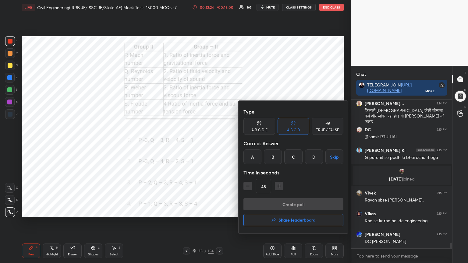
click at [294, 154] on div "C" at bounding box center [293, 157] width 18 height 15
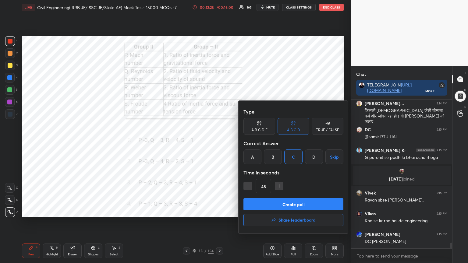
scroll to position [3665, 0]
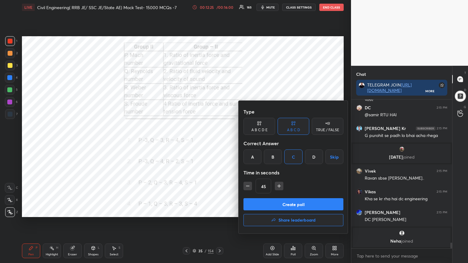
click at [279, 200] on button "Create poll" at bounding box center [293, 204] width 100 height 12
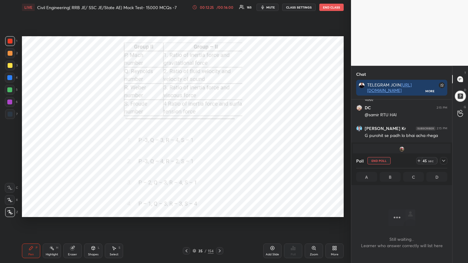
scroll to position [2, 2]
click at [444, 162] on icon at bounding box center [443, 160] width 5 height 5
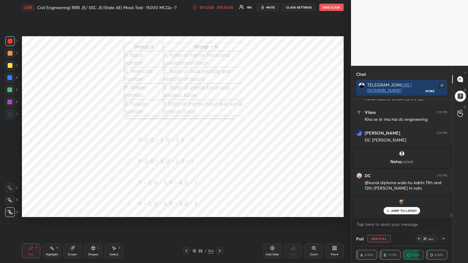
click at [396, 211] on p "JUMP TO LATEST" at bounding box center [404, 211] width 26 height 4
click at [400, 201] on img "grid" at bounding box center [402, 202] width 6 height 6
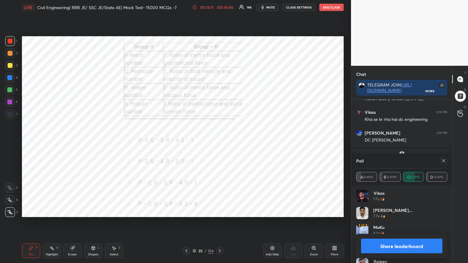
scroll to position [3719, 0]
click at [446, 162] on div at bounding box center [443, 160] width 7 height 7
type textarea "x"
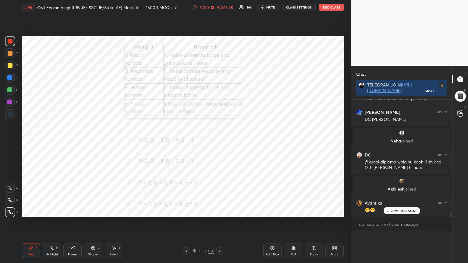
scroll to position [3739, 0]
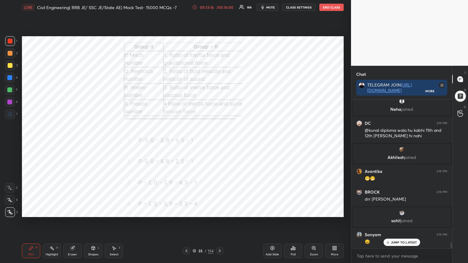
click at [220, 211] on icon at bounding box center [220, 250] width 2 height 3
click at [292, 211] on div "Poll" at bounding box center [293, 254] width 5 height 3
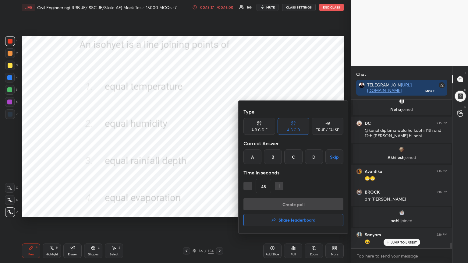
click at [294, 159] on div "C" at bounding box center [293, 157] width 18 height 15
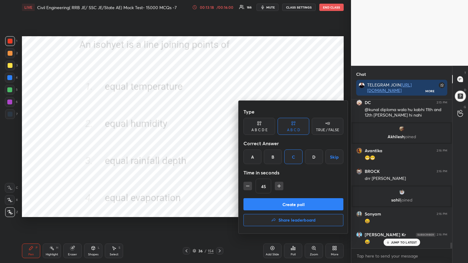
click at [249, 187] on icon "button" at bounding box center [248, 186] width 6 height 6
type input "30"
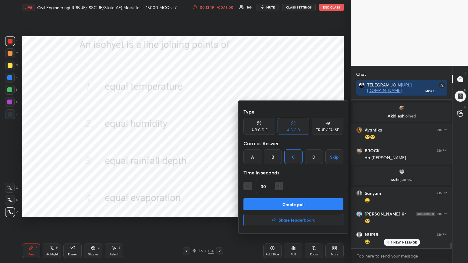
click at [265, 198] on button "Create poll" at bounding box center [293, 204] width 100 height 12
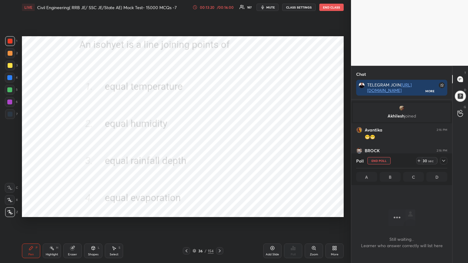
click at [446, 161] on icon at bounding box center [443, 160] width 5 height 5
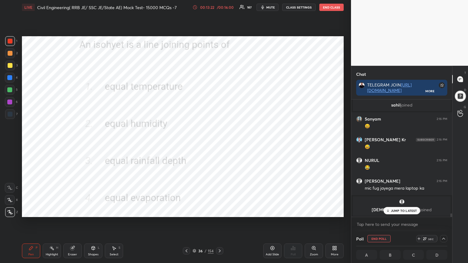
click at [399, 211] on p "JUMP TO LATEST" at bounding box center [404, 211] width 26 height 4
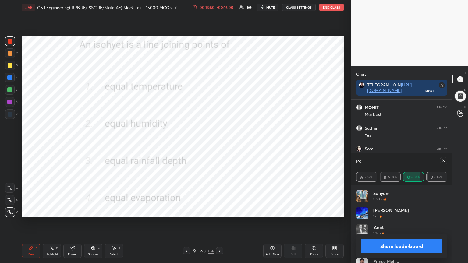
click at [442, 162] on icon at bounding box center [443, 160] width 5 height 5
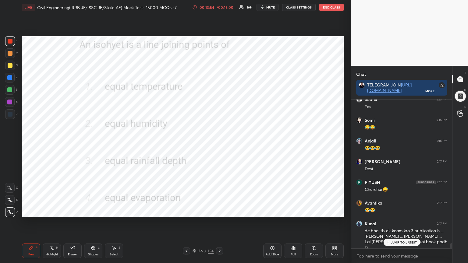
click at [218, 211] on icon at bounding box center [219, 251] width 5 height 5
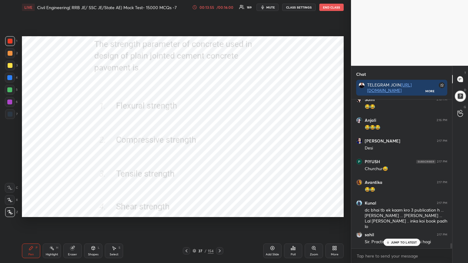
click at [291, 211] on icon at bounding box center [293, 248] width 5 height 5
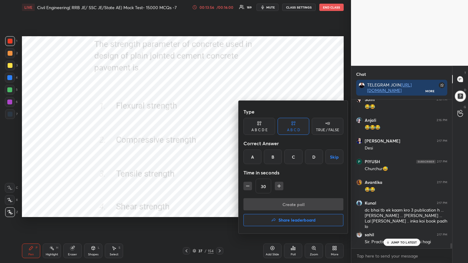
click at [252, 153] on div "A" at bounding box center [252, 157] width 18 height 15
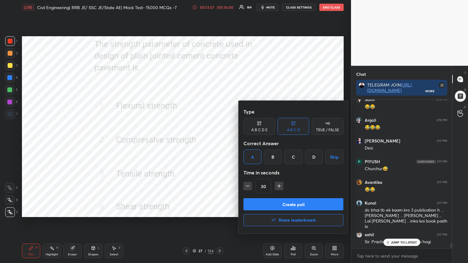
click at [270, 206] on button "Create poll" at bounding box center [293, 204] width 100 height 12
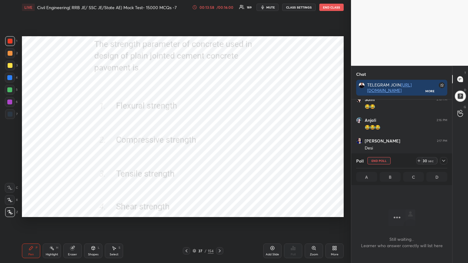
click at [444, 162] on icon at bounding box center [443, 160] width 5 height 5
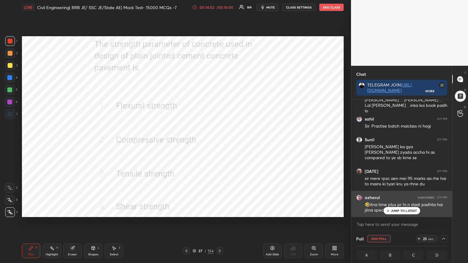
click at [395, 208] on div "JUMP TO LATEST" at bounding box center [401, 210] width 37 height 7
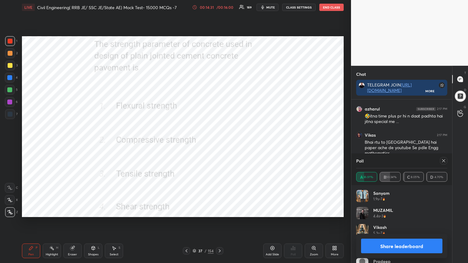
click at [444, 161] on icon at bounding box center [443, 160] width 5 height 5
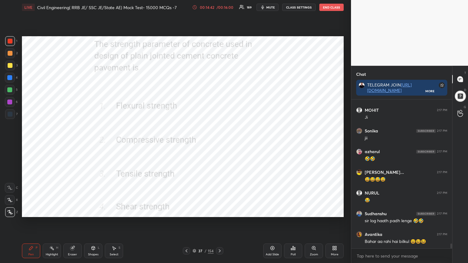
click at [220, 211] on icon at bounding box center [219, 251] width 5 height 5
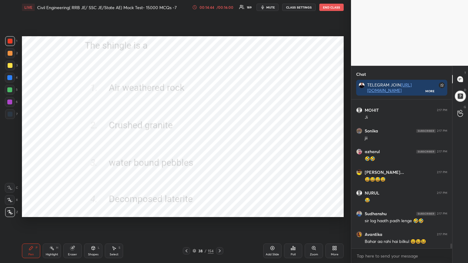
click at [223, 211] on div "38 / 154" at bounding box center [203, 250] width 121 height 7
click at [218, 211] on icon at bounding box center [219, 251] width 5 height 5
click at [290, 211] on div "Poll" at bounding box center [293, 251] width 18 height 15
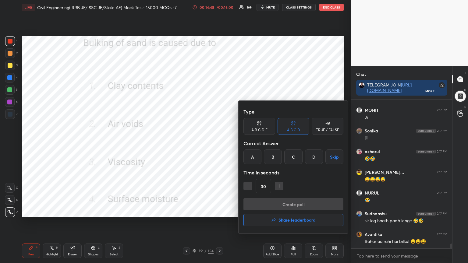
click at [309, 155] on div "D" at bounding box center [314, 157] width 18 height 15
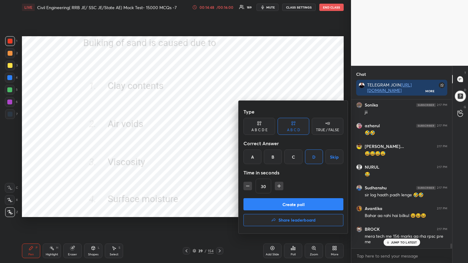
click at [289, 203] on button "Create poll" at bounding box center [293, 204] width 100 height 12
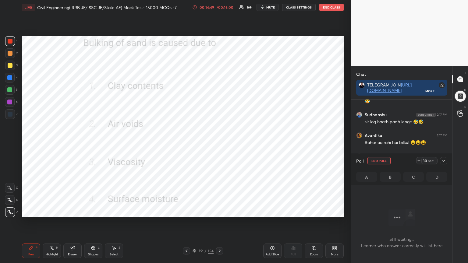
click at [443, 158] on icon at bounding box center [443, 160] width 5 height 5
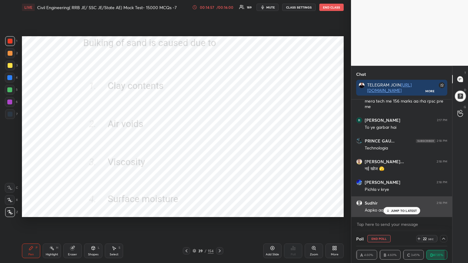
click at [392, 210] on p "JUMP TO LATEST" at bounding box center [404, 211] width 26 height 4
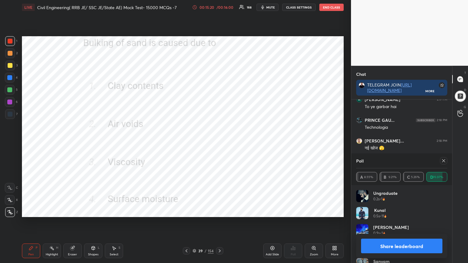
click at [444, 161] on icon at bounding box center [443, 160] width 5 height 5
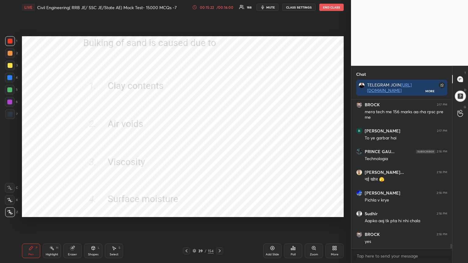
click at [221, 211] on icon at bounding box center [219, 251] width 5 height 5
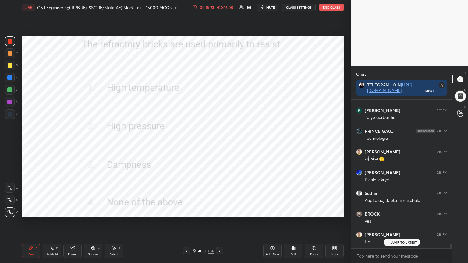
click at [294, 211] on icon at bounding box center [294, 248] width 1 height 3
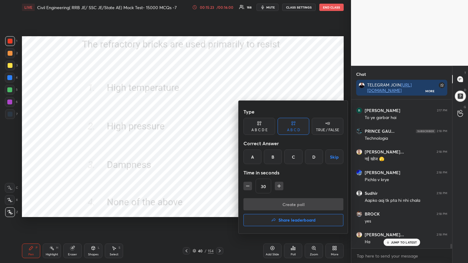
click at [252, 154] on div "A" at bounding box center [252, 157] width 18 height 15
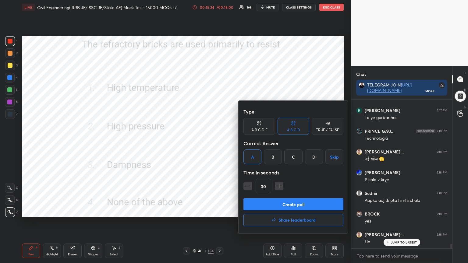
click at [267, 202] on button "Create poll" at bounding box center [293, 204] width 100 height 12
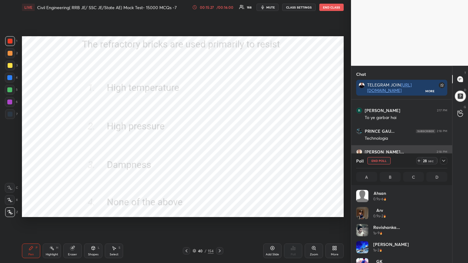
click at [445, 161] on icon at bounding box center [443, 160] width 5 height 5
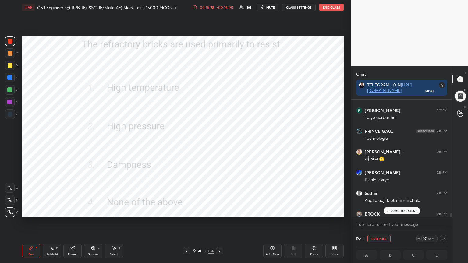
click at [411, 209] on p "JUMP TO LATEST" at bounding box center [404, 211] width 26 height 4
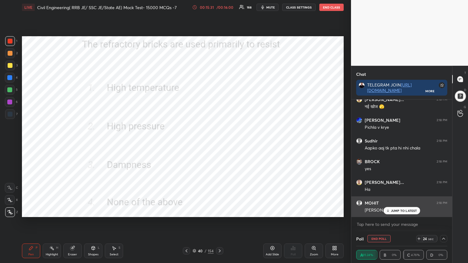
click at [389, 211] on icon at bounding box center [388, 211] width 4 height 4
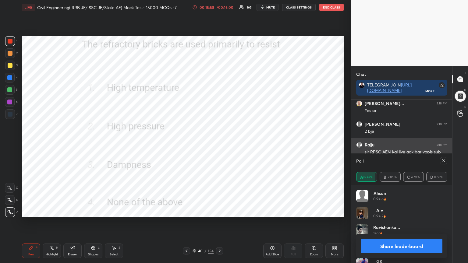
click at [441, 160] on icon at bounding box center [443, 160] width 5 height 5
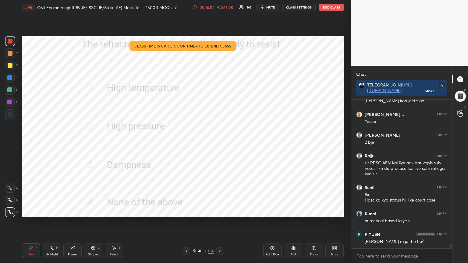
click at [219, 211] on icon at bounding box center [220, 250] width 2 height 3
click at [295, 211] on div "Poll" at bounding box center [293, 251] width 18 height 15
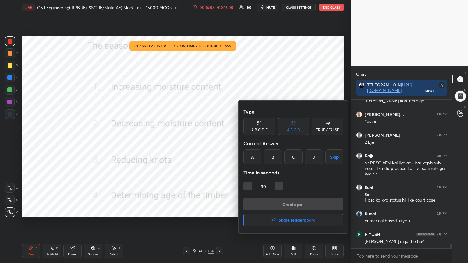
click at [270, 155] on div "B" at bounding box center [273, 157] width 18 height 15
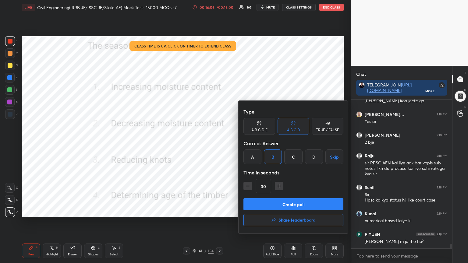
click at [269, 204] on button "Create poll" at bounding box center [293, 204] width 100 height 12
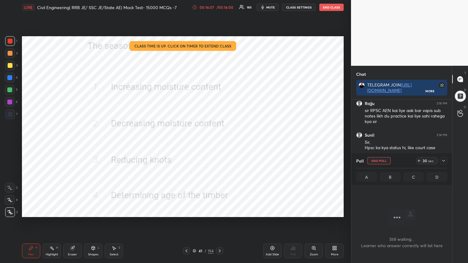
click at [444, 161] on icon at bounding box center [443, 161] width 3 height 2
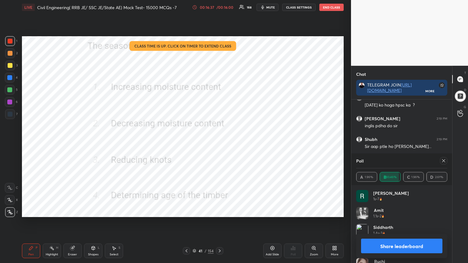
click at [443, 159] on icon at bounding box center [443, 160] width 5 height 5
click at [444, 160] on div "2:19 PM" at bounding box center [442, 160] width 11 height 4
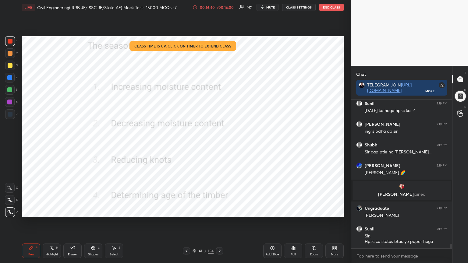
click at [220, 211] on icon at bounding box center [219, 251] width 5 height 5
click at [292, 211] on div "Poll" at bounding box center [293, 251] width 18 height 15
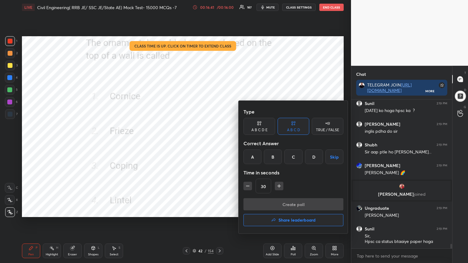
click at [254, 156] on div "A" at bounding box center [252, 157] width 18 height 15
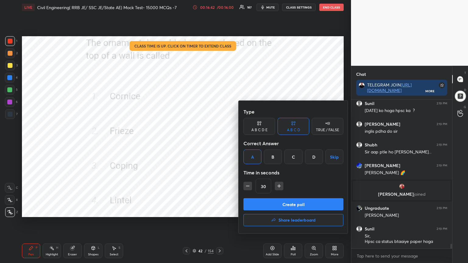
click at [267, 202] on button "Create poll" at bounding box center [293, 204] width 100 height 12
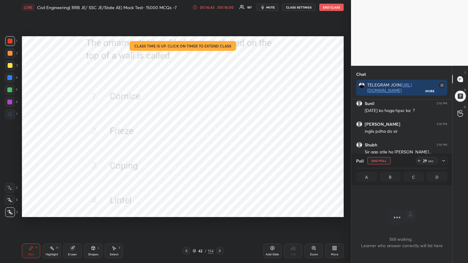
click at [446, 162] on icon at bounding box center [443, 160] width 5 height 5
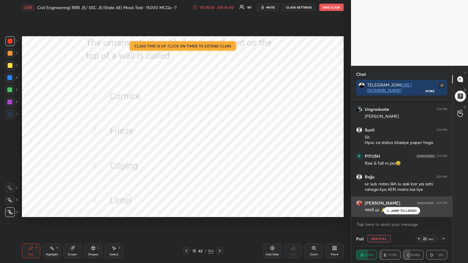
click at [399, 211] on p "JUMP TO LATEST" at bounding box center [404, 211] width 26 height 4
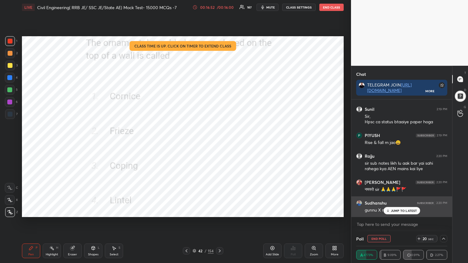
click at [397, 209] on p "JUMP TO LATEST" at bounding box center [404, 211] width 26 height 4
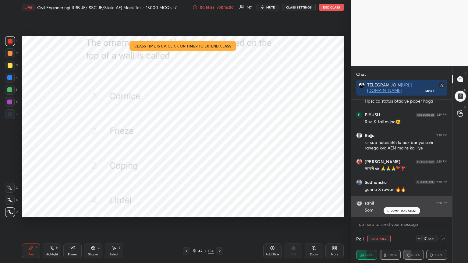
click at [397, 211] on p "JUMP TO LATEST" at bounding box center [404, 211] width 26 height 4
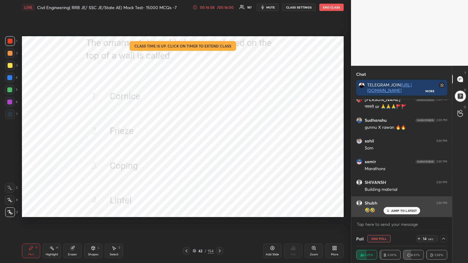
click at [392, 209] on p "JUMP TO LATEST" at bounding box center [404, 211] width 26 height 4
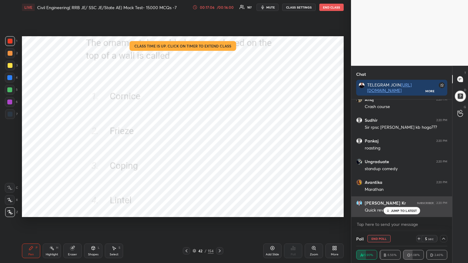
click at [396, 211] on p "JUMP TO LATEST" at bounding box center [404, 211] width 26 height 4
click at [391, 210] on div "JUMP TO LATEST" at bounding box center [401, 210] width 37 height 7
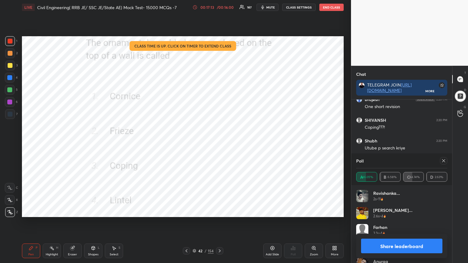
click at [444, 161] on icon at bounding box center [443, 160] width 5 height 5
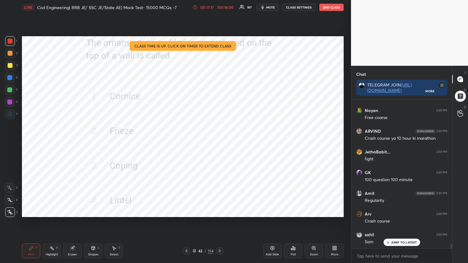
click at [219, 211] on icon at bounding box center [220, 250] width 2 height 3
click at [290, 211] on div "Poll" at bounding box center [293, 251] width 18 height 15
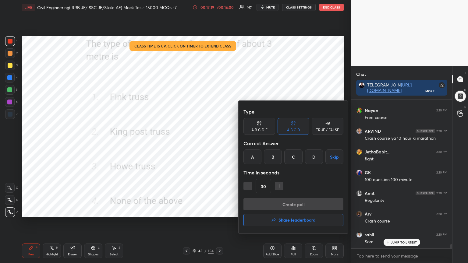
click at [277, 157] on div "B" at bounding box center [273, 157] width 18 height 15
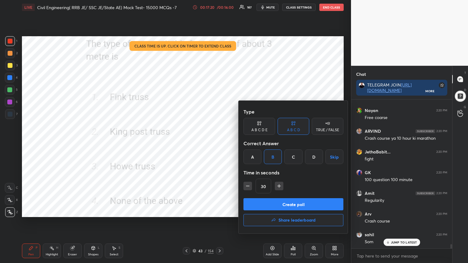
click at [270, 203] on button "Create poll" at bounding box center [293, 204] width 100 height 12
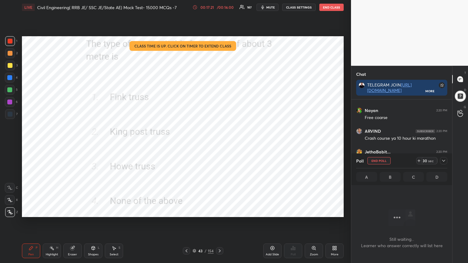
click at [444, 161] on icon at bounding box center [443, 160] width 5 height 5
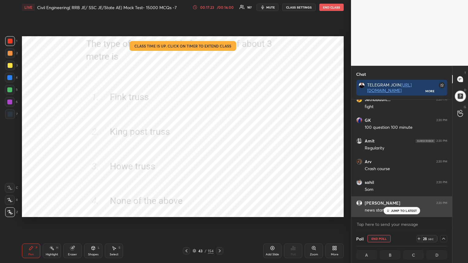
click at [393, 211] on p "JUMP TO LATEST" at bounding box center [404, 211] width 26 height 4
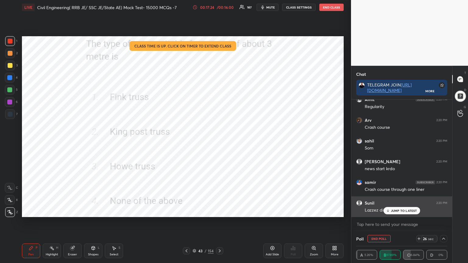
click at [395, 211] on p "JUMP TO LATEST" at bounding box center [404, 211] width 26 height 4
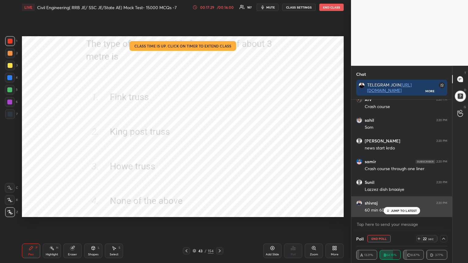
click at [390, 211] on icon at bounding box center [388, 211] width 4 height 4
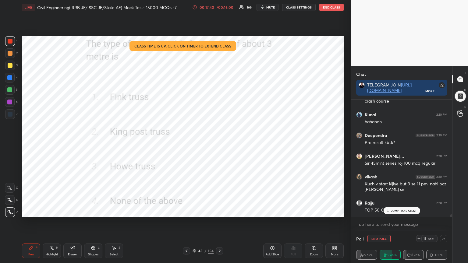
click at [402, 210] on p "JUMP TO LATEST" at bounding box center [404, 211] width 26 height 4
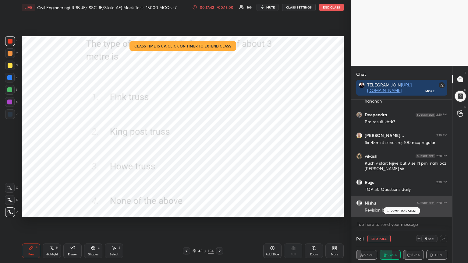
click at [397, 211] on p "JUMP TO LATEST" at bounding box center [404, 211] width 26 height 4
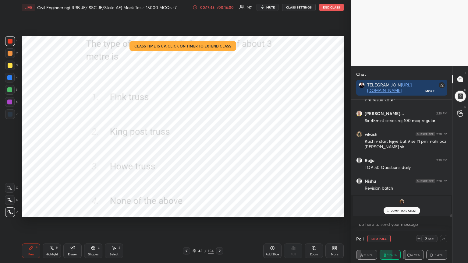
click at [404, 210] on p "JUMP TO LATEST" at bounding box center [404, 211] width 26 height 4
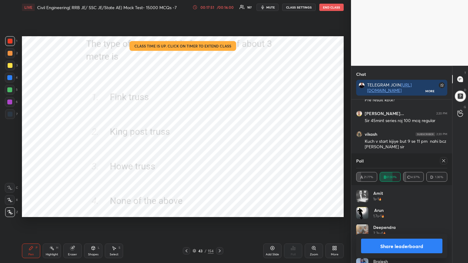
click at [442, 160] on icon at bounding box center [443, 160] width 5 height 5
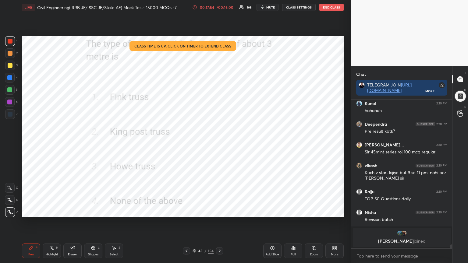
click at [217, 211] on icon at bounding box center [219, 251] width 5 height 5
click at [299, 211] on div "Poll" at bounding box center [293, 251] width 18 height 15
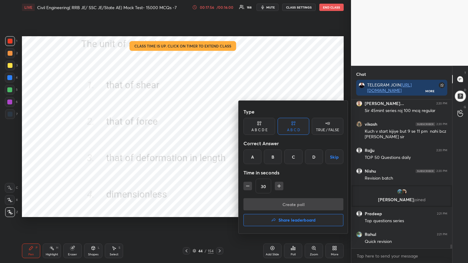
click at [316, 157] on div "D" at bounding box center [314, 157] width 18 height 15
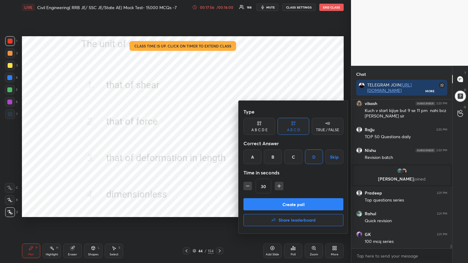
click at [298, 206] on button "Create poll" at bounding box center [293, 204] width 100 height 12
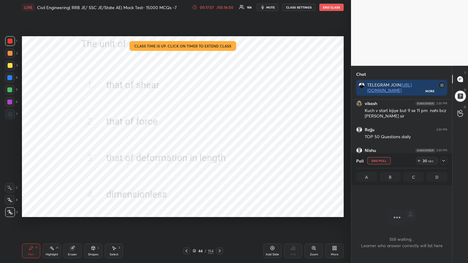
click at [444, 163] on icon at bounding box center [443, 160] width 5 height 5
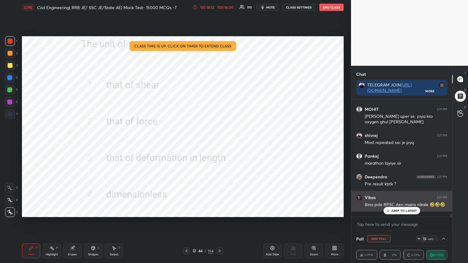
click at [393, 211] on div "JUMP TO LATEST" at bounding box center [401, 210] width 37 height 7
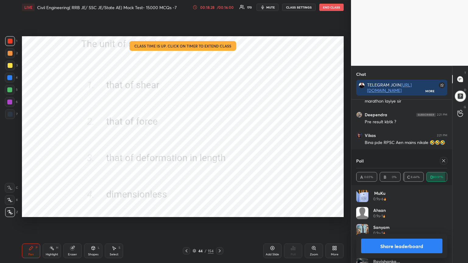
click at [445, 164] on div at bounding box center [443, 160] width 7 height 7
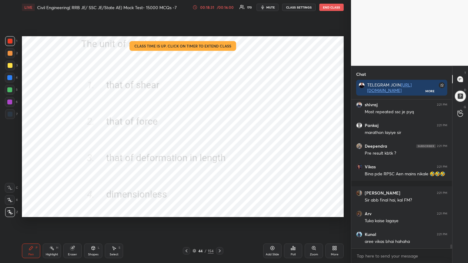
click at [220, 211] on icon at bounding box center [219, 251] width 5 height 5
click at [293, 211] on div "Poll" at bounding box center [293, 251] width 18 height 15
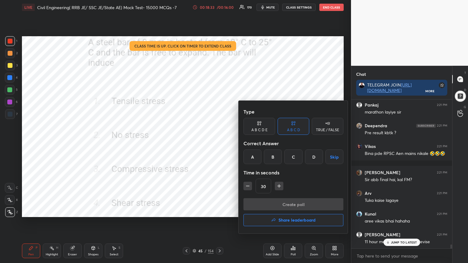
click at [275, 156] on div "B" at bounding box center [273, 157] width 18 height 15
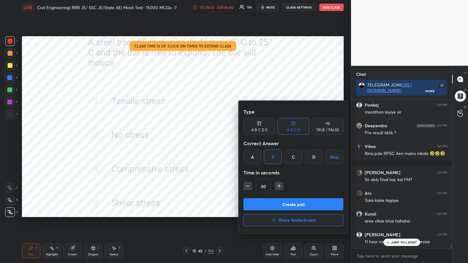
click at [274, 202] on button "Create poll" at bounding box center [293, 204] width 100 height 12
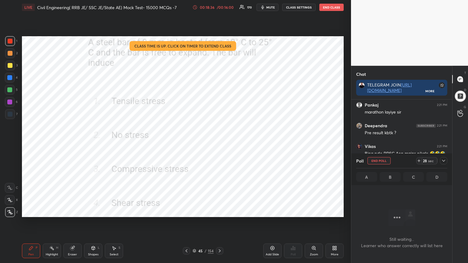
click at [444, 160] on icon at bounding box center [443, 160] width 5 height 5
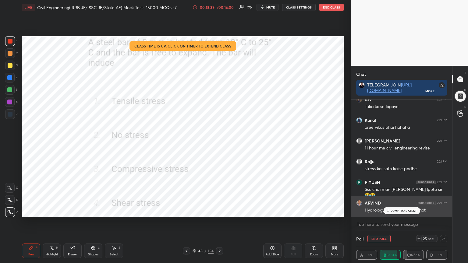
click at [401, 211] on p "JUMP TO LATEST" at bounding box center [404, 211] width 26 height 4
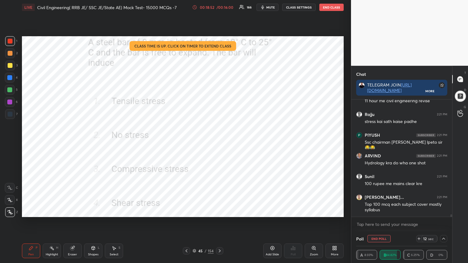
click at [217, 5] on div "/ 00:16:00" at bounding box center [224, 7] width 19 height 4
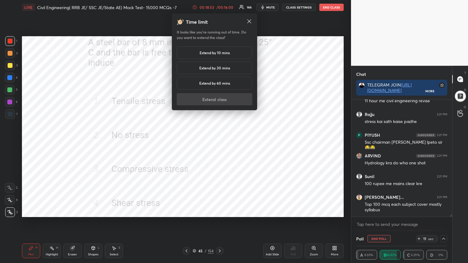
click at [217, 5] on div "00:18:53 / 00:16:00" at bounding box center [213, 7] width 42 height 5
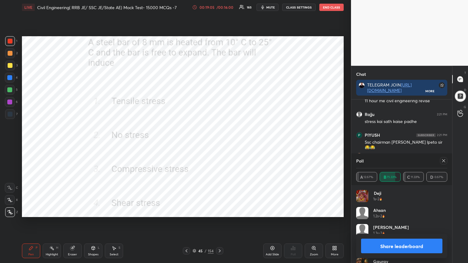
click at [444, 161] on icon at bounding box center [443, 160] width 5 height 5
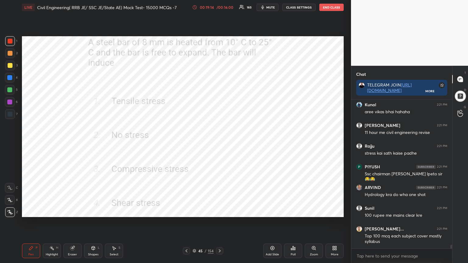
click at [222, 211] on div at bounding box center [219, 250] width 7 height 7
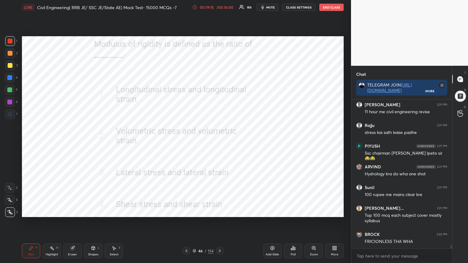
click at [292, 211] on icon at bounding box center [291, 250] width 1 height 2
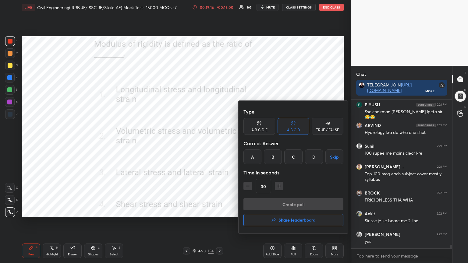
click at [312, 156] on div "D" at bounding box center [314, 157] width 18 height 15
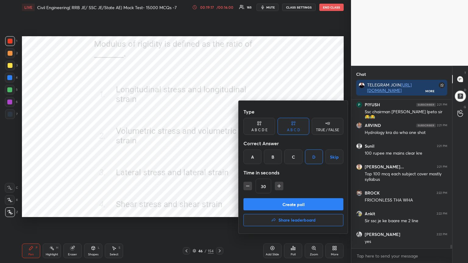
click at [300, 203] on button "Create poll" at bounding box center [293, 204] width 100 height 12
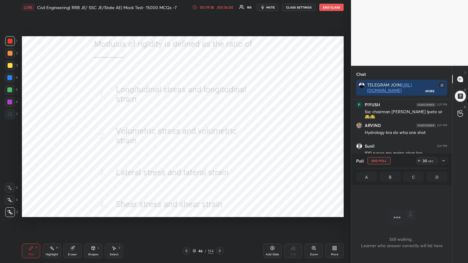
click at [444, 162] on icon at bounding box center [443, 160] width 5 height 5
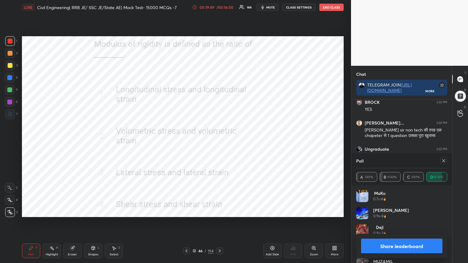
click at [443, 159] on icon at bounding box center [443, 160] width 5 height 5
type textarea "x"
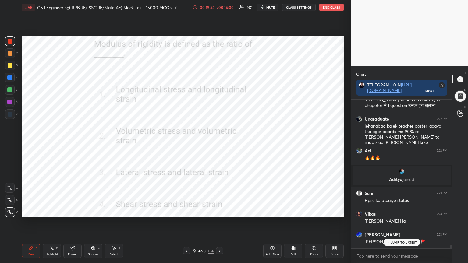
click at [219, 211] on icon at bounding box center [219, 251] width 5 height 5
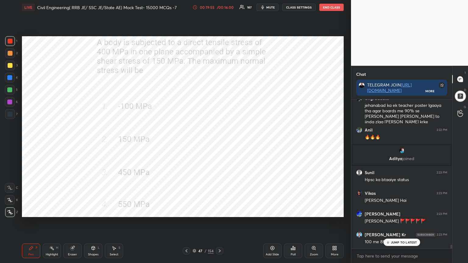
click at [292, 211] on div "Poll" at bounding box center [293, 251] width 18 height 15
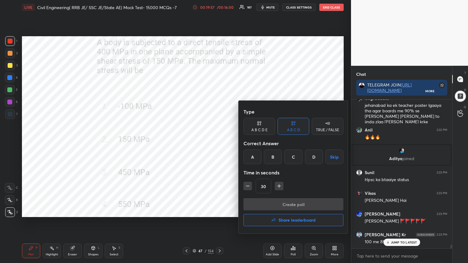
click at [295, 155] on div "C" at bounding box center [293, 157] width 18 height 15
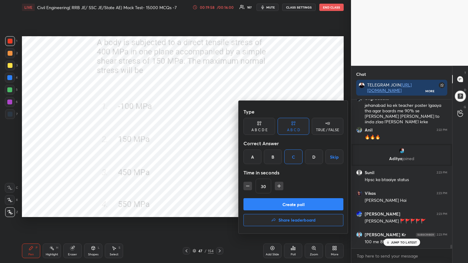
click at [278, 186] on icon "button" at bounding box center [278, 186] width 3 height 0
click at [277, 186] on icon "button" at bounding box center [278, 186] width 3 height 0
type input "60"
click at [274, 203] on button "Create poll" at bounding box center [293, 204] width 100 height 12
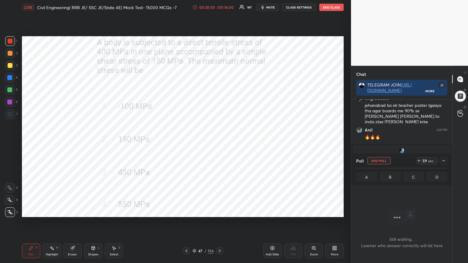
click at [445, 163] on icon at bounding box center [443, 160] width 5 height 5
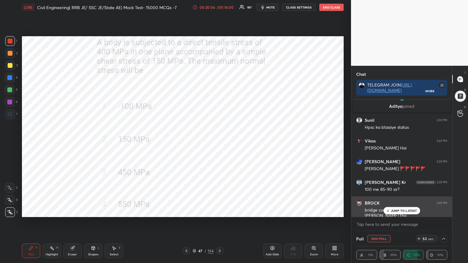
click at [399, 209] on p "JUMP TO LATEST" at bounding box center [404, 211] width 26 height 4
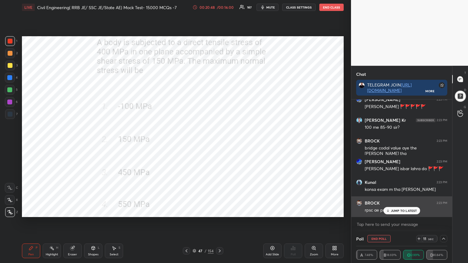
click at [396, 211] on p "JUMP TO LATEST" at bounding box center [404, 211] width 26 height 4
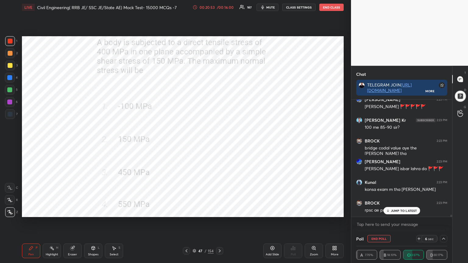
scroll to position [5923, 0]
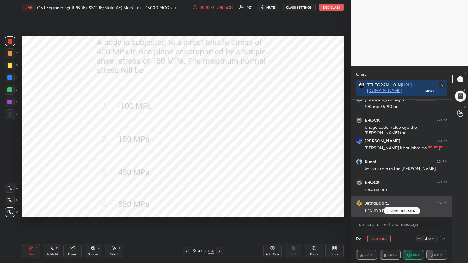
click at [391, 211] on div "JUMP TO LATEST" at bounding box center [401, 210] width 37 height 7
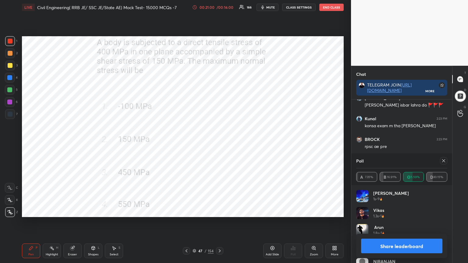
scroll to position [5905, 0]
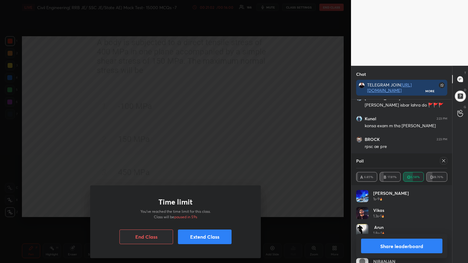
click at [312, 163] on div "Time limit You’ve reached the time limit for this class. Class will be paused i…" at bounding box center [175, 131] width 351 height 263
click at [208, 211] on button "Extend Class" at bounding box center [205, 237] width 54 height 15
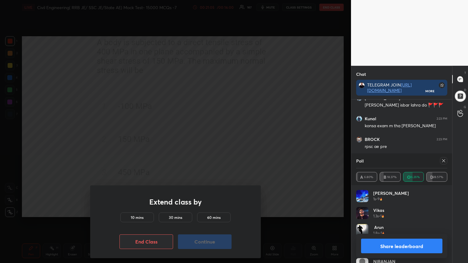
click at [129, 211] on div "10 mins" at bounding box center [137, 218] width 34 height 10
click at [205, 211] on button "Continue" at bounding box center [205, 242] width 54 height 15
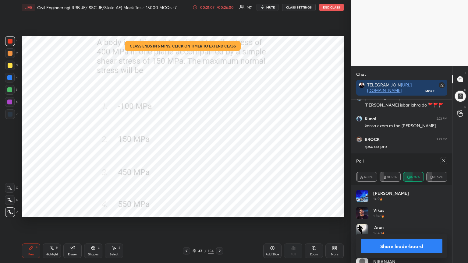
click at [444, 161] on icon at bounding box center [443, 160] width 5 height 5
type textarea "x"
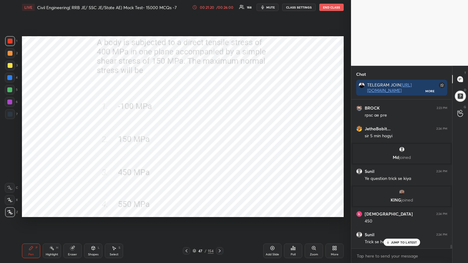
scroll to position [5963, 0]
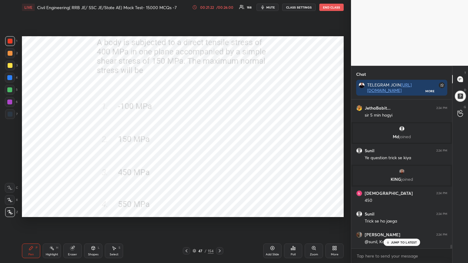
click at [219, 211] on icon at bounding box center [219, 251] width 5 height 5
click at [290, 211] on div "Poll" at bounding box center [293, 251] width 18 height 15
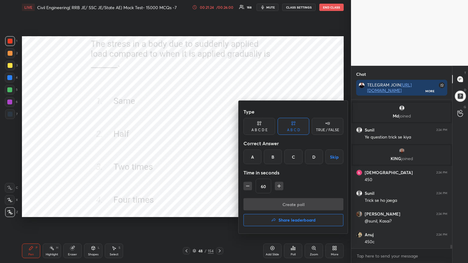
click at [294, 155] on div "C" at bounding box center [293, 157] width 18 height 15
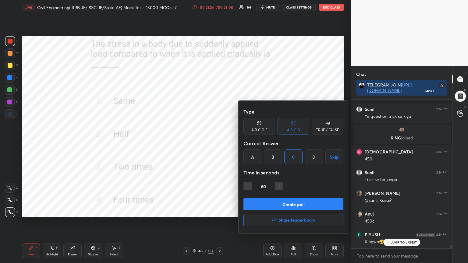
click at [245, 187] on icon "button" at bounding box center [248, 186] width 6 height 6
click at [246, 188] on icon "button" at bounding box center [248, 186] width 6 height 6
type input "30"
click at [260, 203] on button "Create poll" at bounding box center [293, 204] width 100 height 12
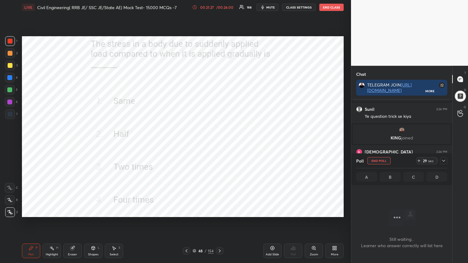
click at [443, 162] on icon at bounding box center [443, 160] width 5 height 5
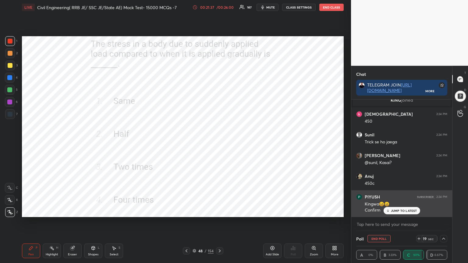
click at [390, 211] on icon at bounding box center [388, 211] width 4 height 4
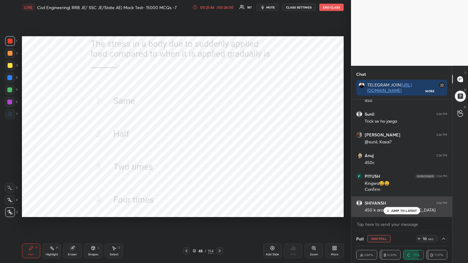
click at [397, 211] on p "JUMP TO LATEST" at bounding box center [404, 211] width 26 height 4
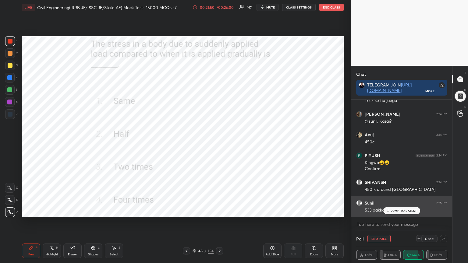
click at [387, 211] on icon at bounding box center [388, 211] width 4 height 4
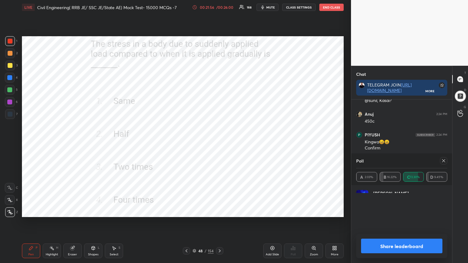
click at [392, 207] on div "[PERSON_NAME] 1s • 10" at bounding box center [401, 198] width 91 height 17
click at [444, 168] on div "Poll" at bounding box center [401, 161] width 91 height 15
click at [443, 161] on icon at bounding box center [443, 160] width 5 height 5
type textarea "x"
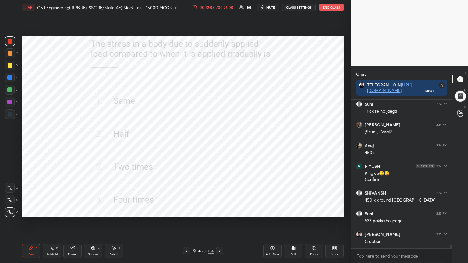
click at [195, 211] on icon at bounding box center [194, 250] width 3 height 2
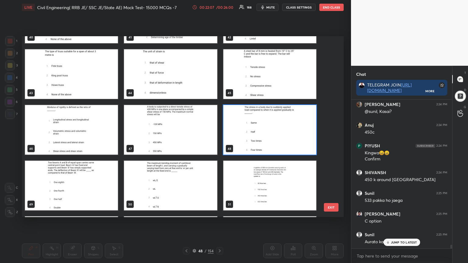
click at [175, 193] on img "grid" at bounding box center [170, 186] width 93 height 50
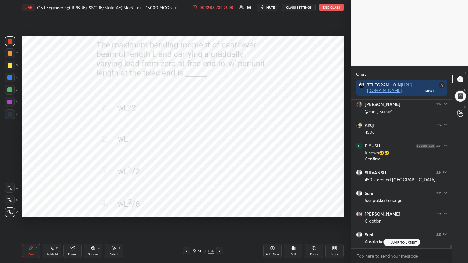
click at [175, 193] on img "grid" at bounding box center [170, 186] width 93 height 50
click at [391, 211] on p "JUMP TO LATEST" at bounding box center [404, 243] width 26 height 4
click at [291, 211] on icon at bounding box center [291, 250] width 1 height 2
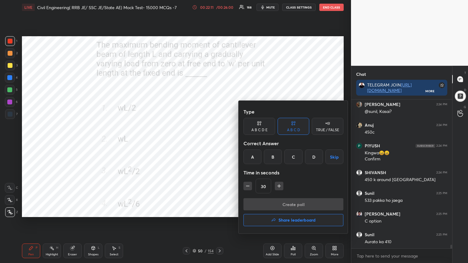
click at [314, 152] on div "D" at bounding box center [314, 157] width 18 height 15
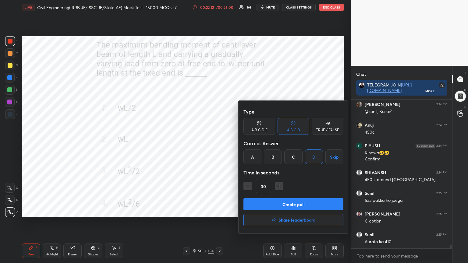
click at [278, 185] on icon "button" at bounding box center [279, 186] width 6 height 6
type input "45"
click at [279, 203] on button "Create poll" at bounding box center [293, 204] width 100 height 12
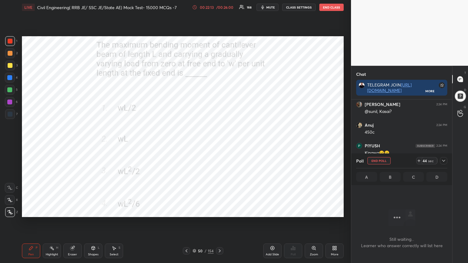
click at [444, 163] on div at bounding box center [443, 160] width 7 height 7
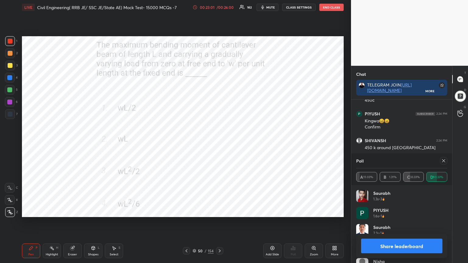
click at [445, 162] on icon at bounding box center [443, 160] width 3 height 3
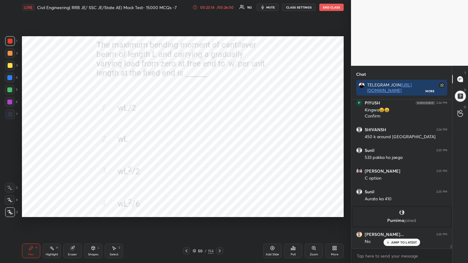
scroll to position [6057, 0]
click at [196, 211] on div "50 / 154" at bounding box center [203, 250] width 21 height 5
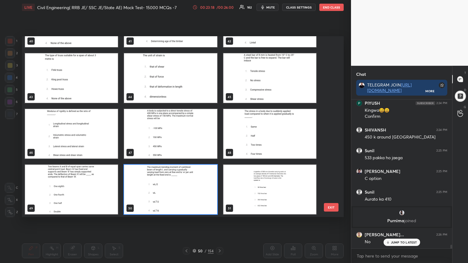
scroll to position [179, 319]
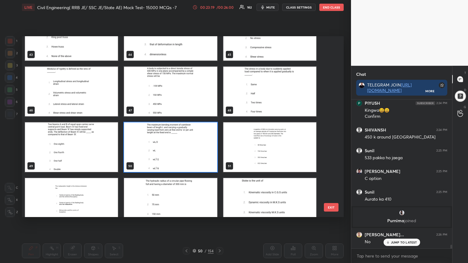
click at [98, 207] on img "grid" at bounding box center [71, 203] width 93 height 50
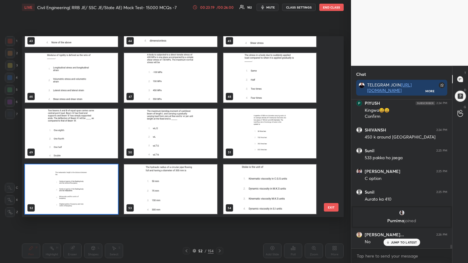
click at [93, 204] on img "grid" at bounding box center [71, 189] width 93 height 50
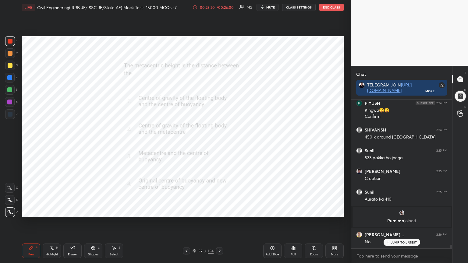
click at [93, 203] on img "grid" at bounding box center [71, 189] width 93 height 50
click at [96, 202] on img "grid" at bounding box center [71, 189] width 93 height 50
click at [295, 211] on icon at bounding box center [293, 248] width 5 height 5
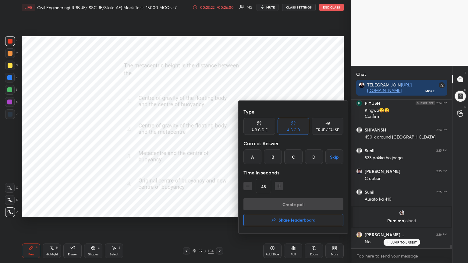
click at [274, 158] on div "B" at bounding box center [273, 157] width 18 height 15
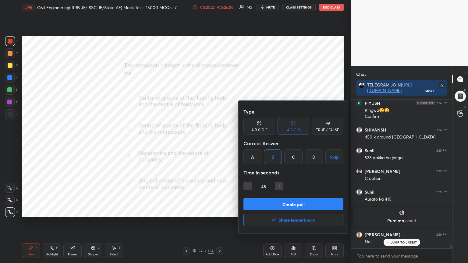
click at [256, 201] on button "Create poll" at bounding box center [293, 204] width 100 height 12
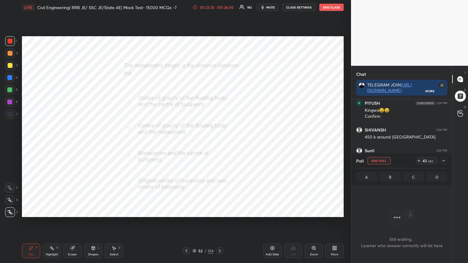
click at [446, 160] on icon at bounding box center [443, 160] width 5 height 5
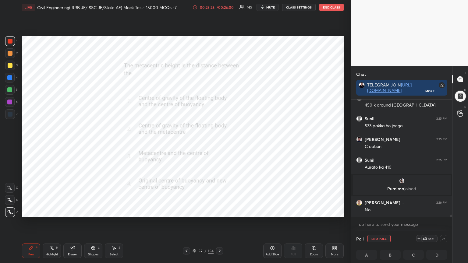
click at [401, 178] on img "grid" at bounding box center [402, 181] width 6 height 6
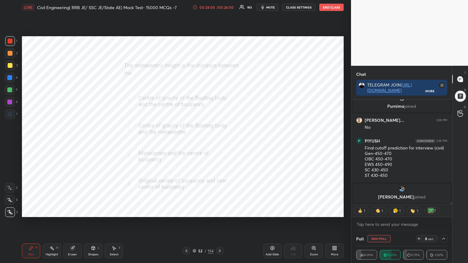
click at [401, 189] on img "grid" at bounding box center [402, 189] width 6 height 6
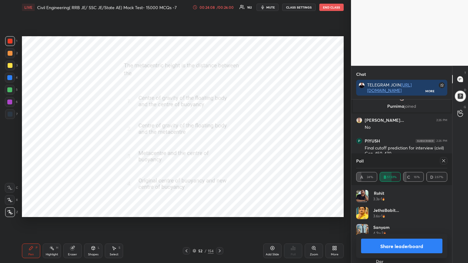
scroll to position [2, 2]
click at [396, 211] on button "Share leaderboard" at bounding box center [401, 246] width 81 height 15
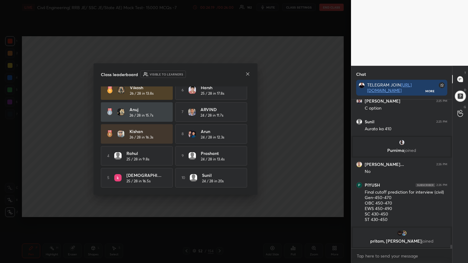
click at [247, 74] on icon at bounding box center [247, 73] width 3 height 3
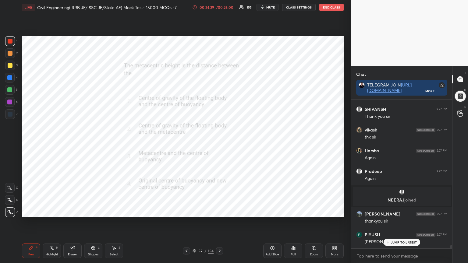
click at [295, 211] on div "Poll" at bounding box center [293, 251] width 18 height 15
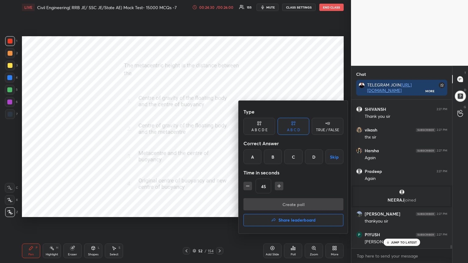
click at [288, 211] on h4 "Share leaderboard" at bounding box center [296, 220] width 37 height 4
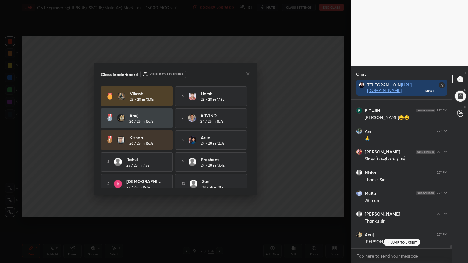
click at [248, 73] on icon at bounding box center [247, 73] width 3 height 3
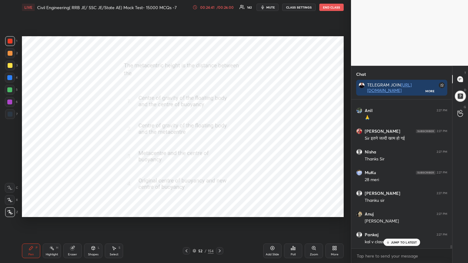
click at [335, 7] on button "End Class" at bounding box center [331, 7] width 24 height 7
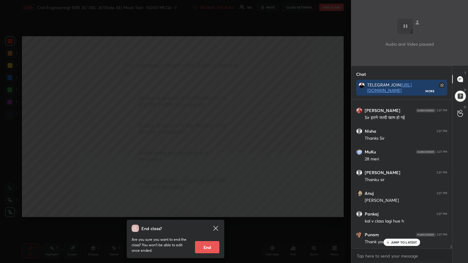
click at [314, 44] on div "End class? Are you sure you want to end the class? You won’t be able to edit on…" at bounding box center [175, 131] width 351 height 263
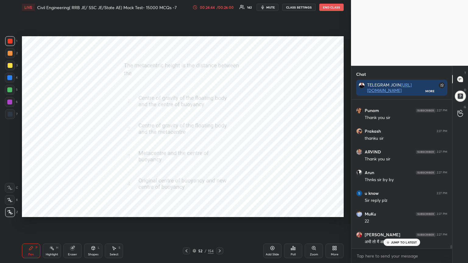
click at [338, 6] on button "End Class" at bounding box center [331, 7] width 24 height 7
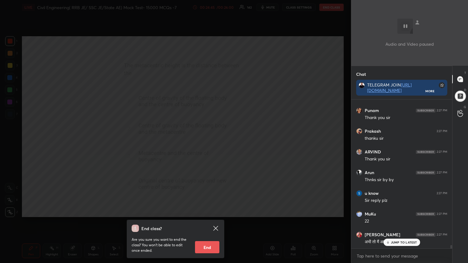
click at [213, 211] on button "End" at bounding box center [207, 247] width 24 height 12
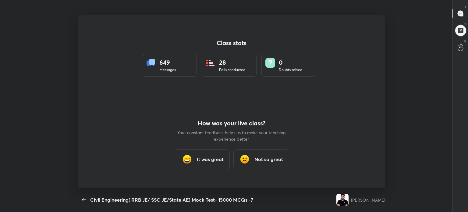
type textarea "x"
click at [208, 161] on h3 "It was great" at bounding box center [210, 158] width 27 height 7
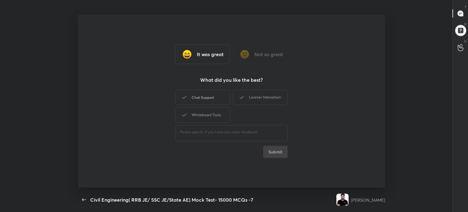
click at [208, 97] on div "Chat Support" at bounding box center [202, 97] width 55 height 15
click at [207, 114] on div "Whiteboard Tools" at bounding box center [202, 114] width 55 height 15
click at [266, 98] on div "Learner Interaction" at bounding box center [260, 97] width 55 height 15
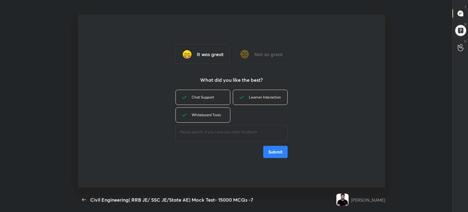
click at [283, 155] on button "Submit" at bounding box center [275, 152] width 24 height 12
